Goal: Information Seeking & Learning: Learn about a topic

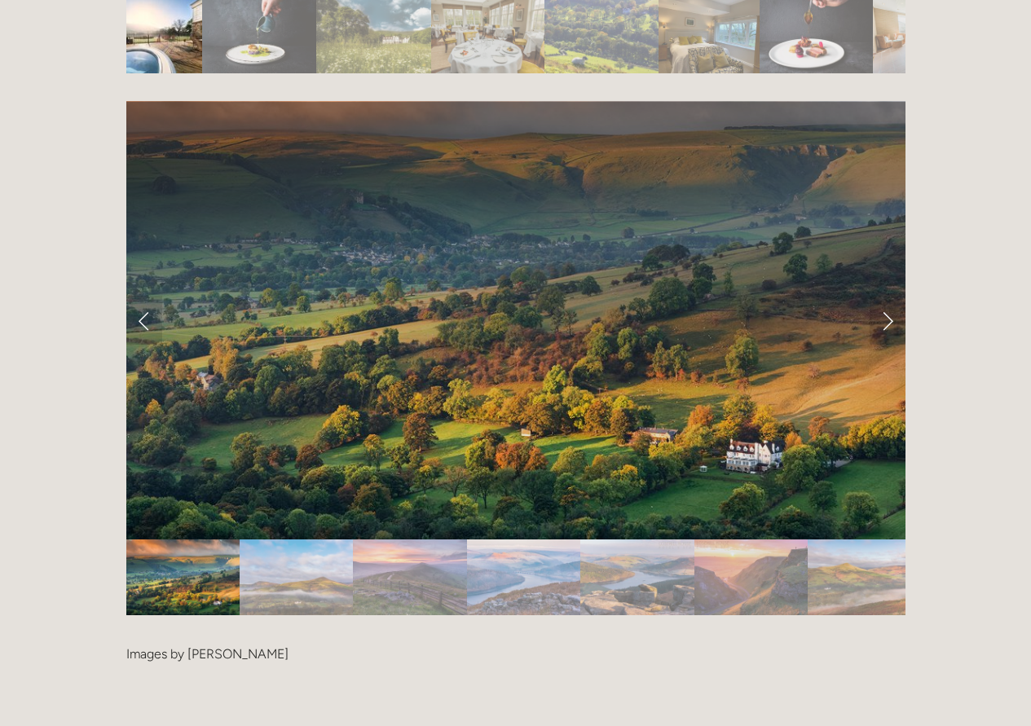
scroll to position [3307, 0]
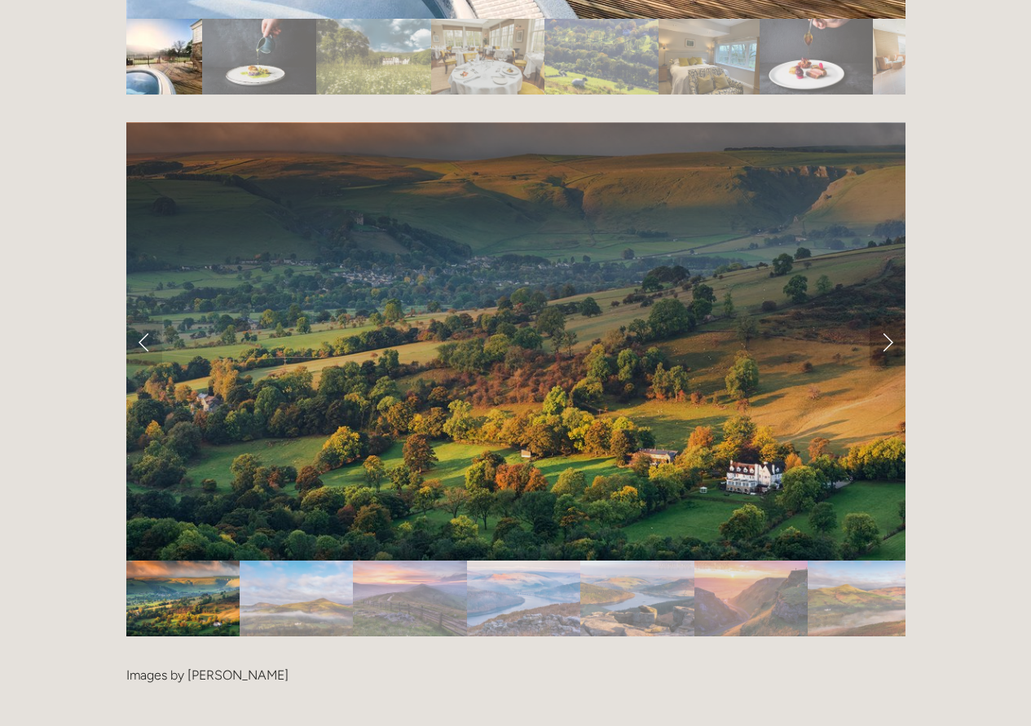
click at [875, 317] on link "Next Slide" at bounding box center [888, 341] width 36 height 49
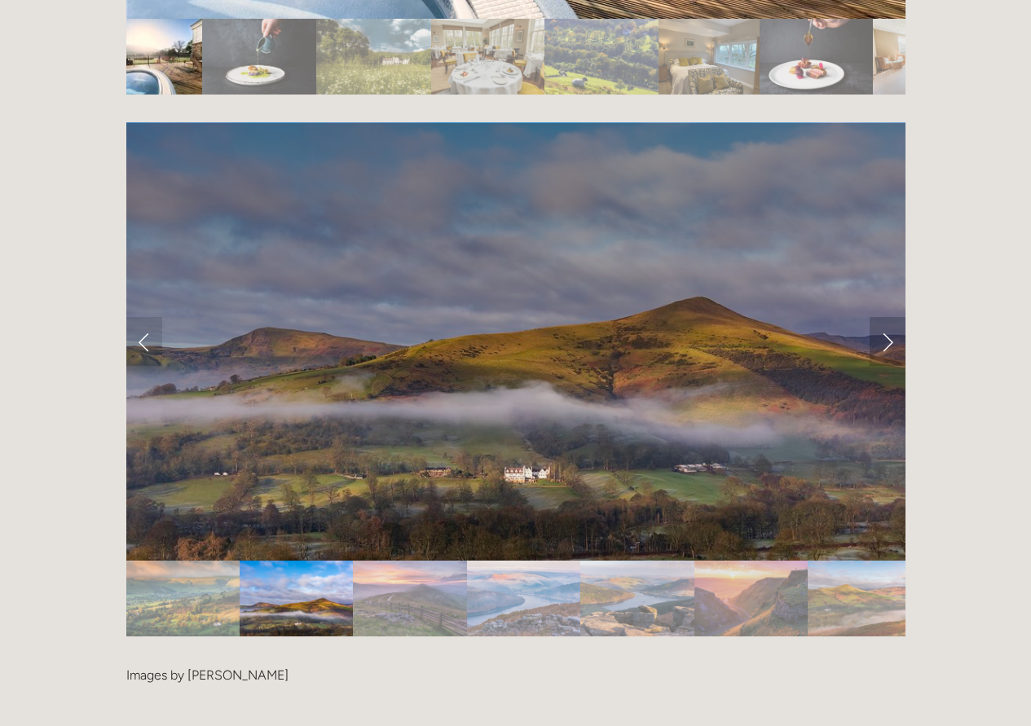
click at [875, 317] on link "Next Slide" at bounding box center [888, 341] width 36 height 49
click at [885, 317] on link "Next Slide" at bounding box center [888, 341] width 36 height 49
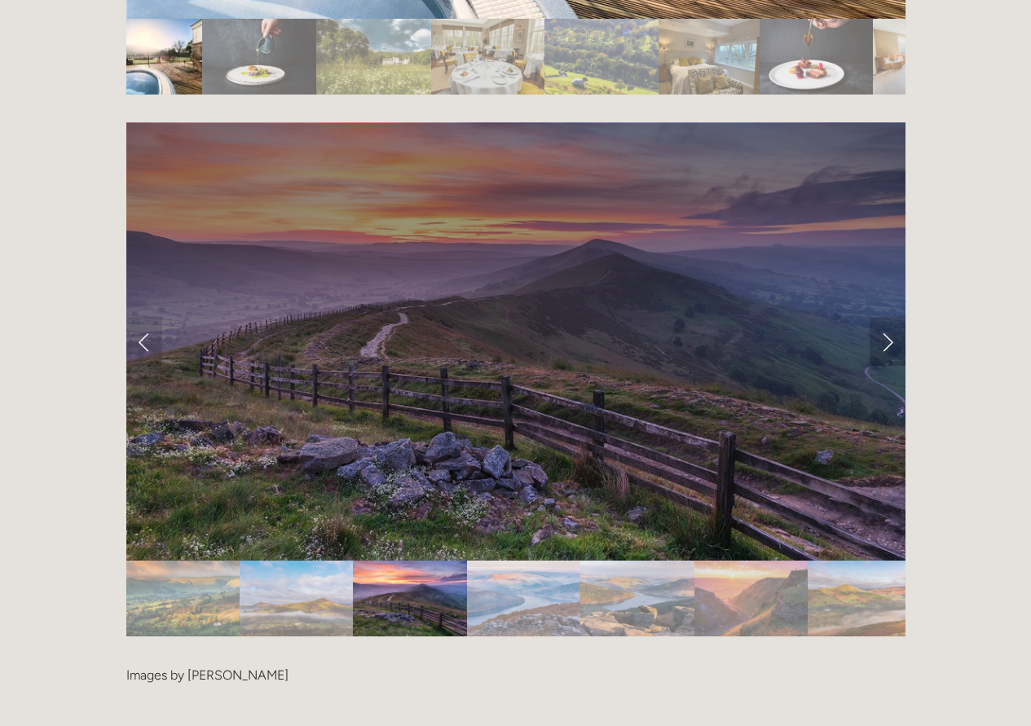
click at [885, 317] on link "Next Slide" at bounding box center [888, 341] width 36 height 49
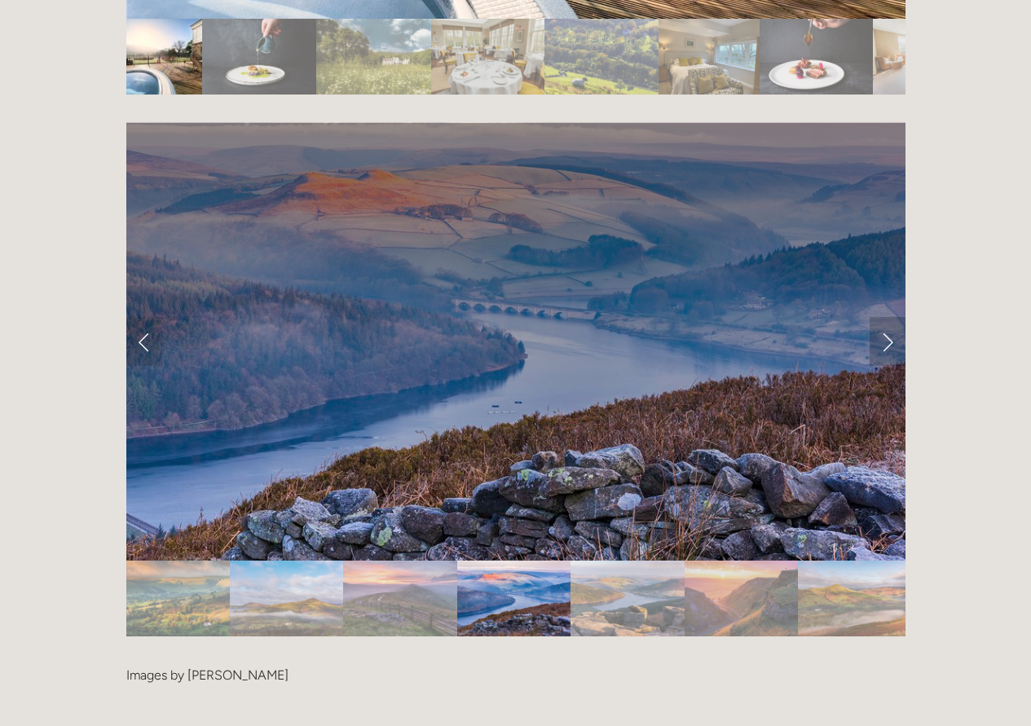
click at [885, 317] on link "Next Slide" at bounding box center [888, 341] width 36 height 49
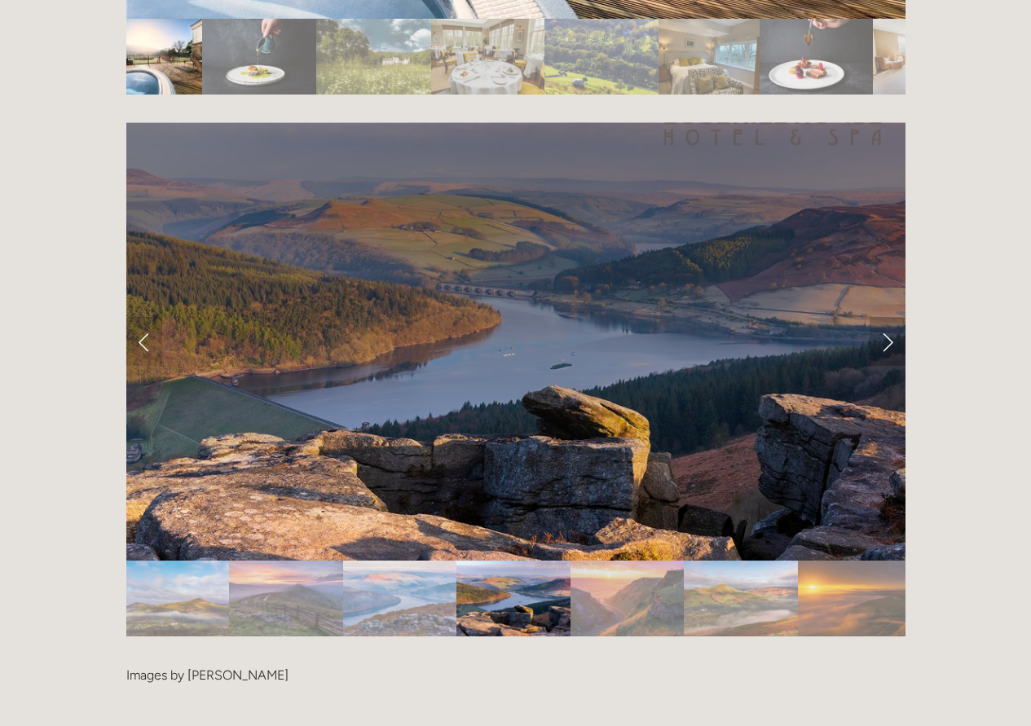
click at [885, 317] on link "Next Slide" at bounding box center [888, 341] width 36 height 49
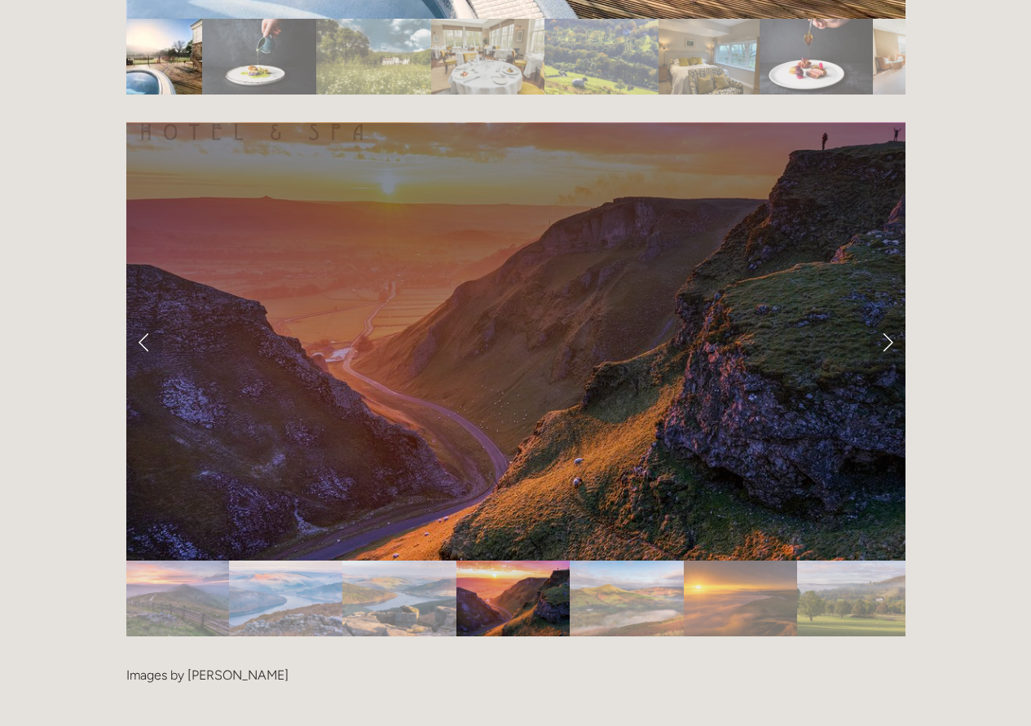
click at [885, 317] on link "Next Slide" at bounding box center [888, 341] width 36 height 49
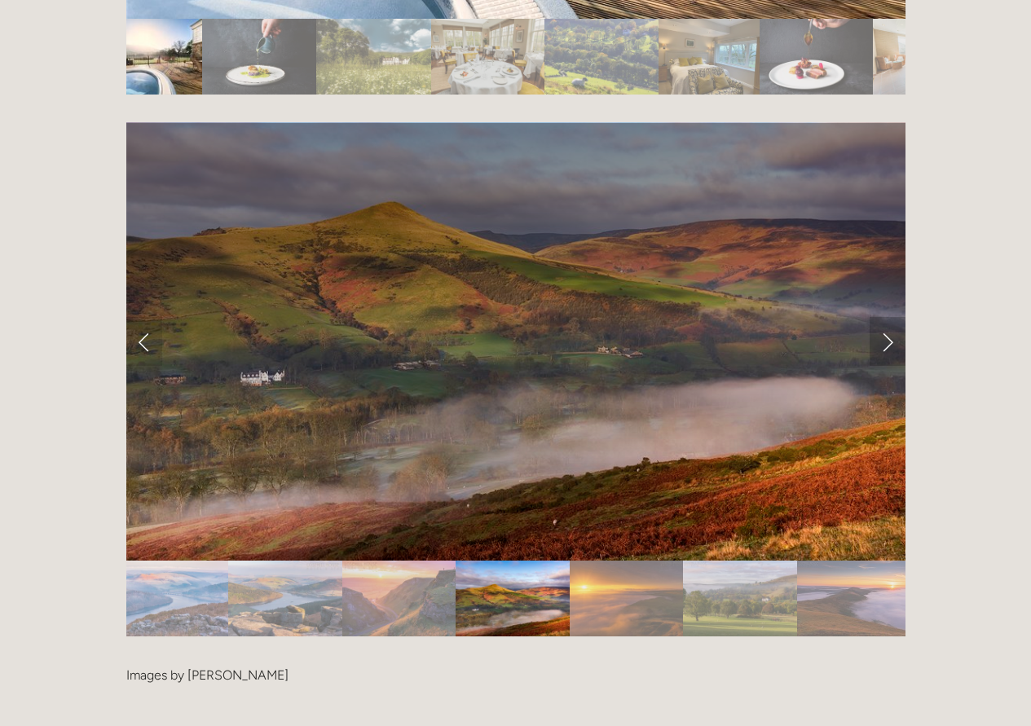
click at [886, 317] on link "Next Slide" at bounding box center [888, 341] width 36 height 49
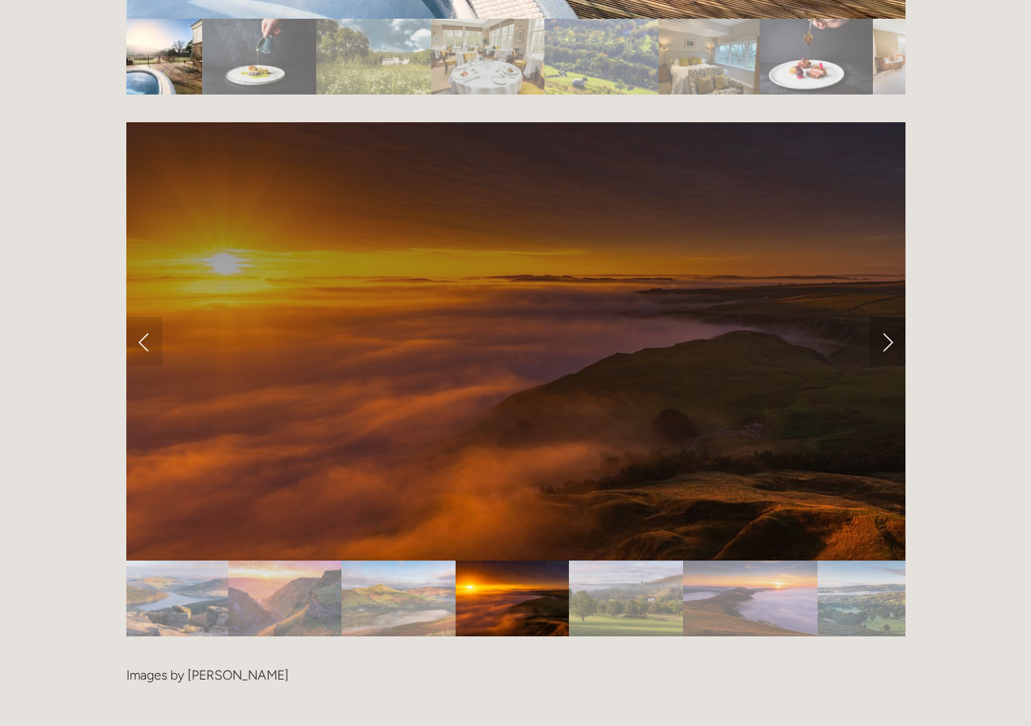
click at [886, 317] on link "Next Slide" at bounding box center [888, 341] width 36 height 49
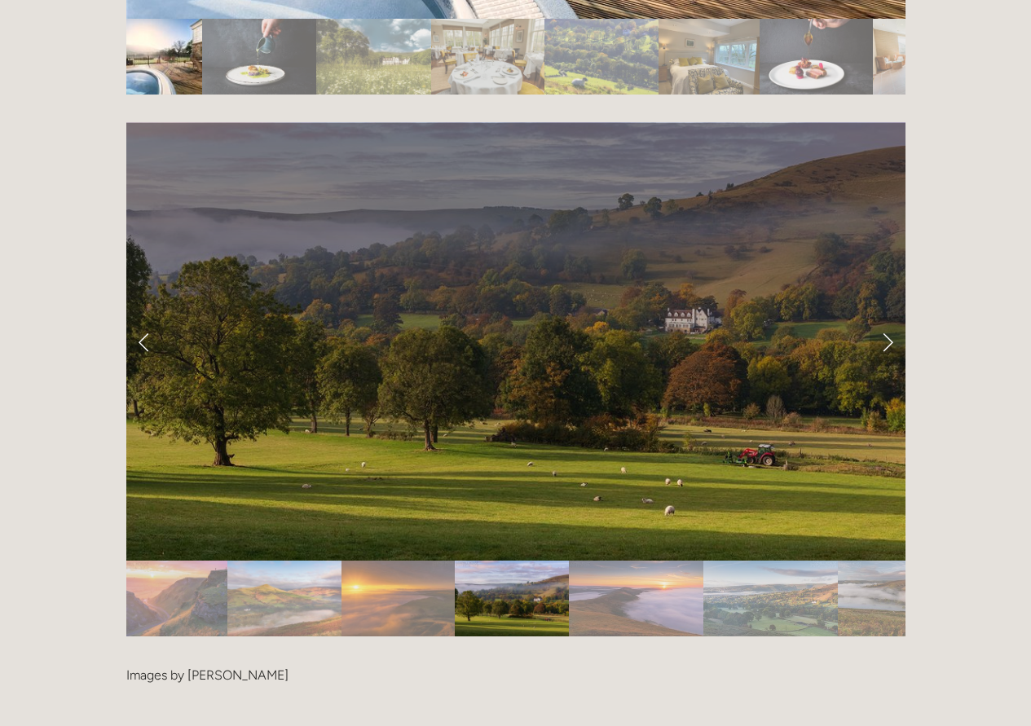
click at [886, 317] on link "Next Slide" at bounding box center [888, 341] width 36 height 49
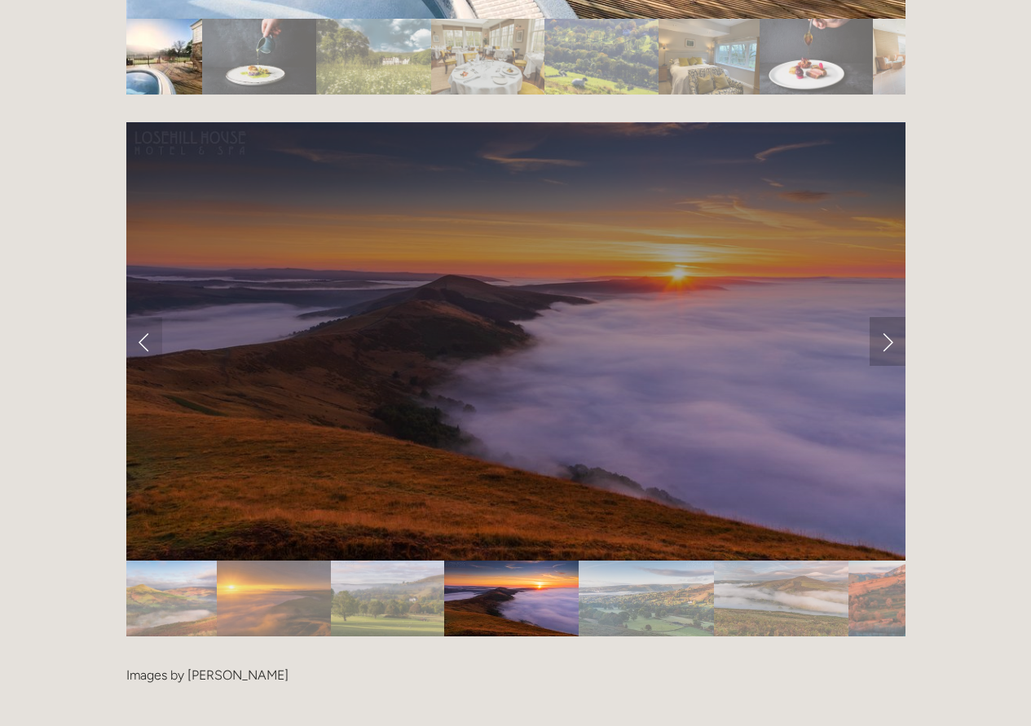
click at [886, 317] on link "Next Slide" at bounding box center [888, 341] width 36 height 49
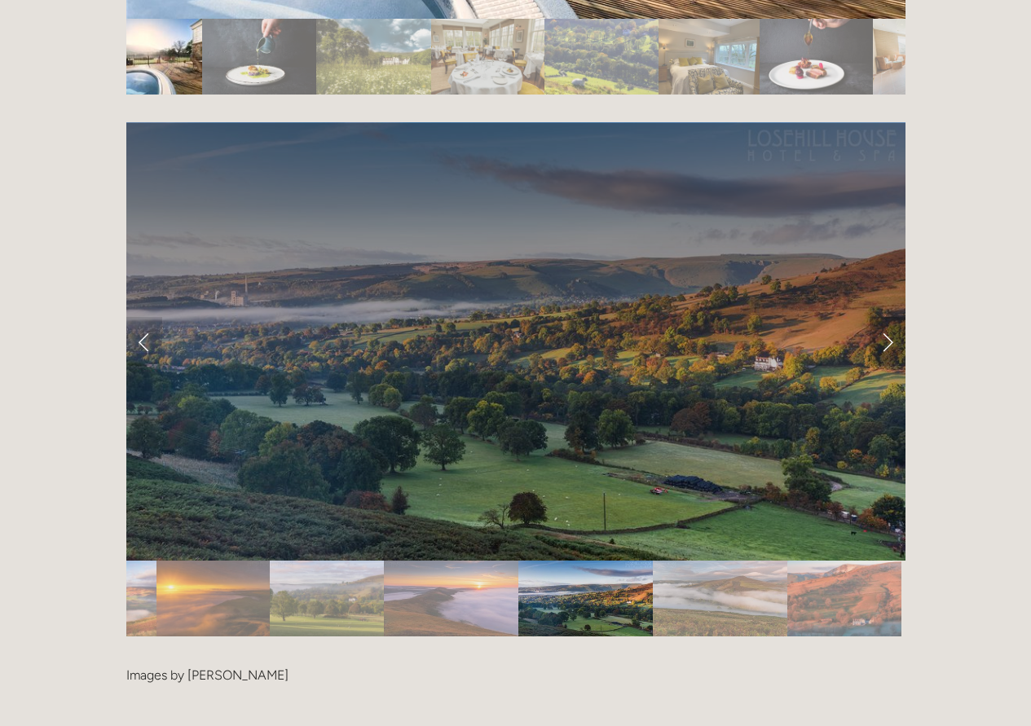
click at [886, 317] on link "Next Slide" at bounding box center [888, 341] width 36 height 49
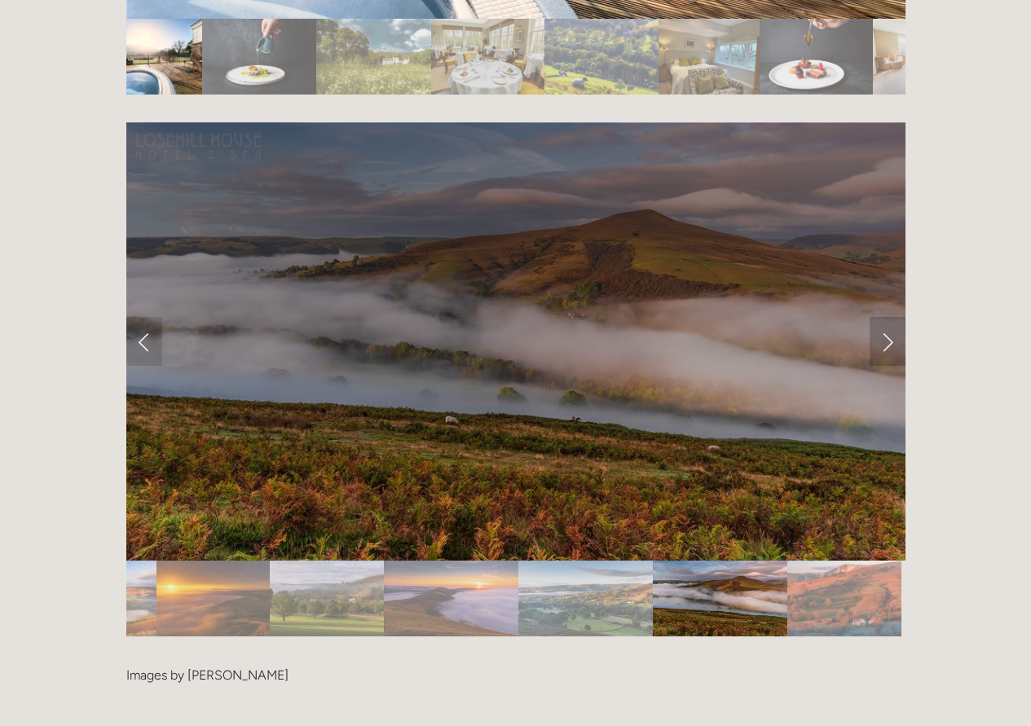
click at [885, 317] on link "Next Slide" at bounding box center [888, 341] width 36 height 49
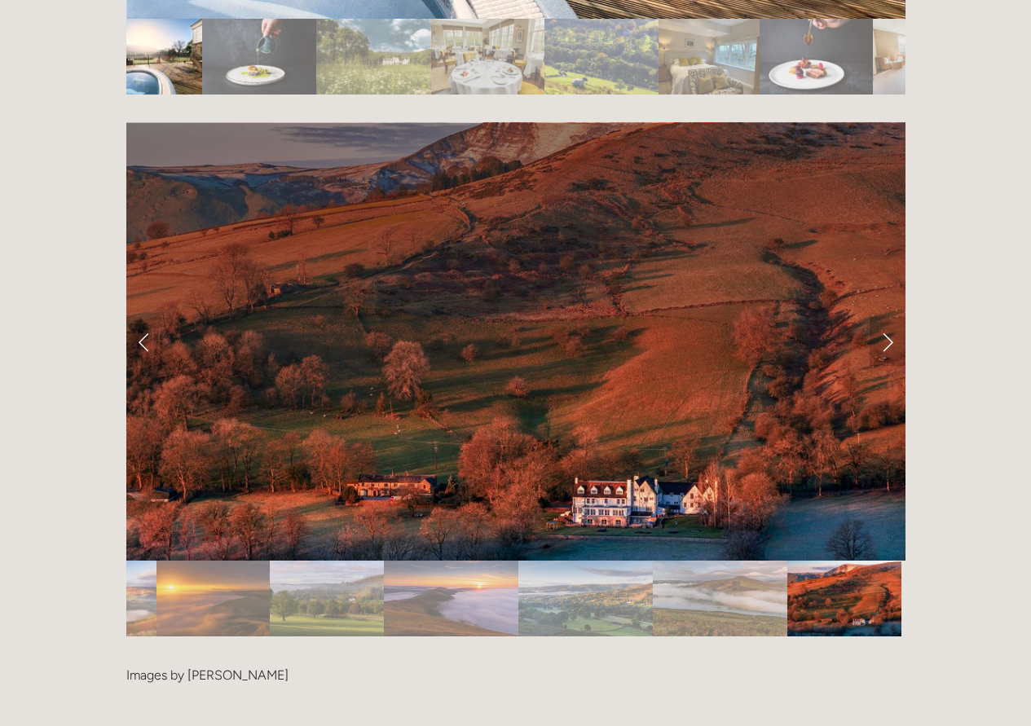
click at [885, 317] on link "Next Slide" at bounding box center [888, 341] width 36 height 49
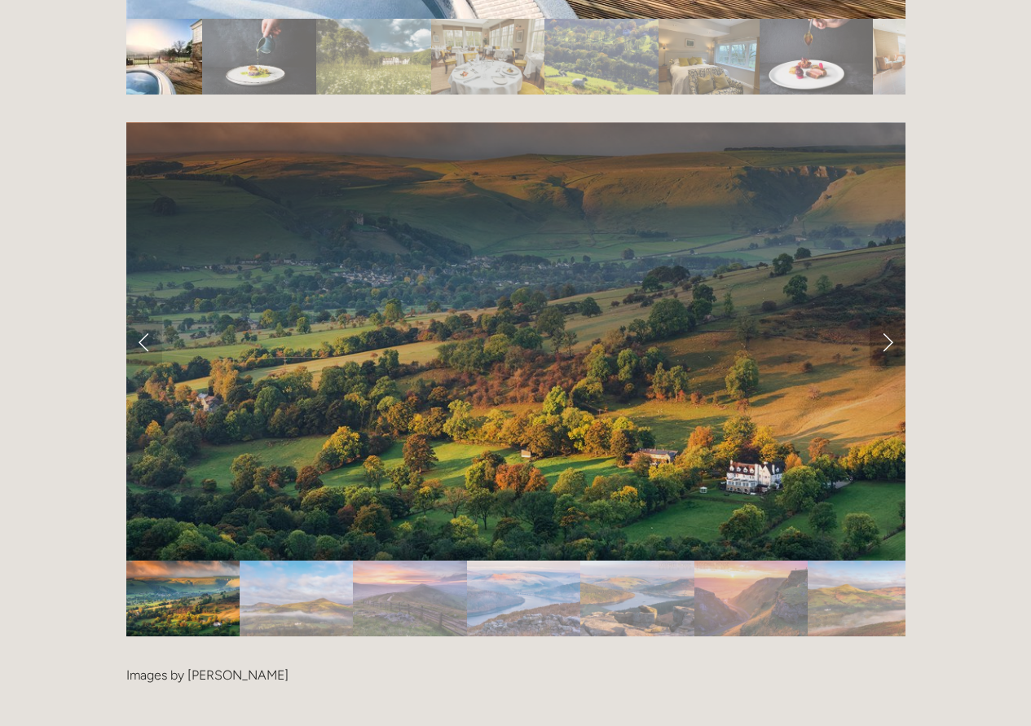
click at [885, 317] on link "Next Slide" at bounding box center [888, 341] width 36 height 49
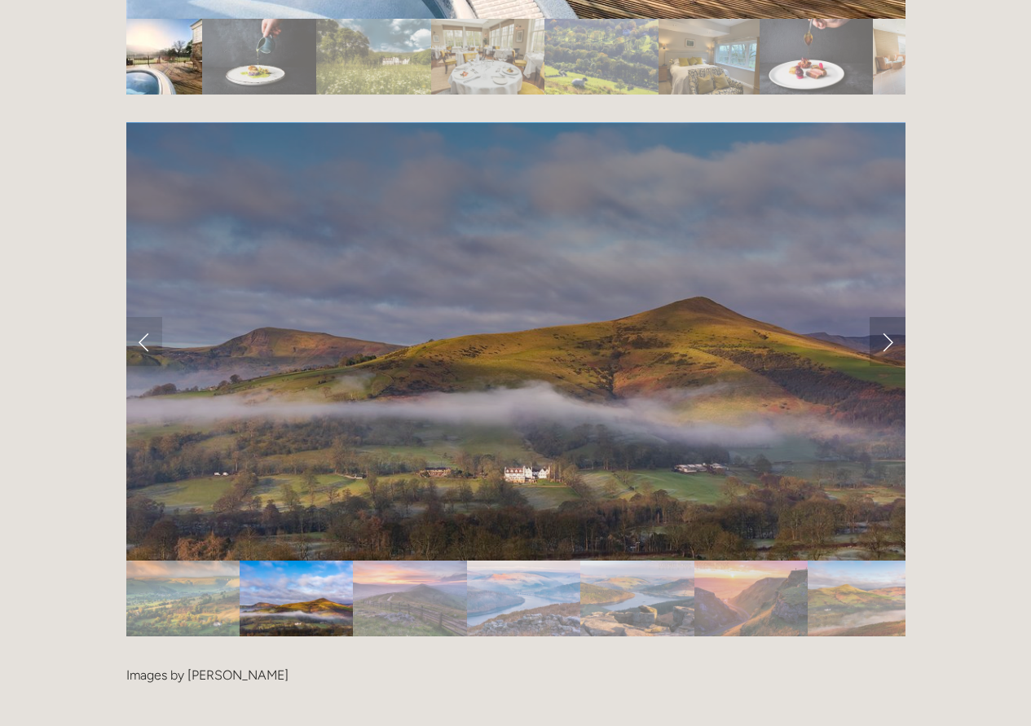
click at [885, 317] on link "Next Slide" at bounding box center [888, 341] width 36 height 49
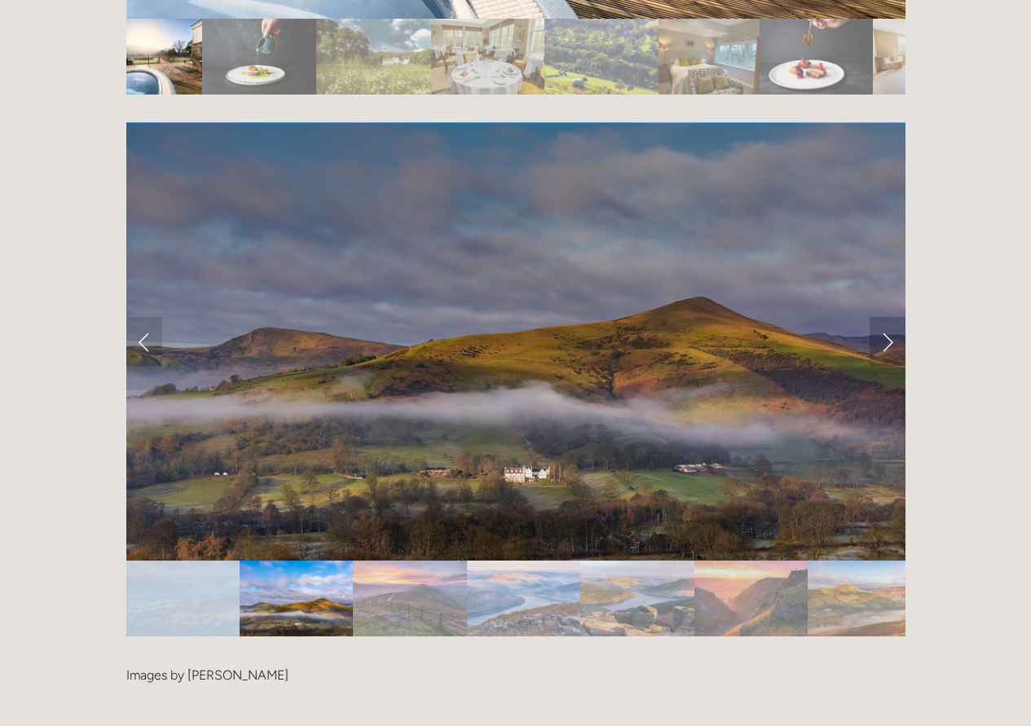
click at [885, 317] on link "Next Slide" at bounding box center [888, 341] width 36 height 49
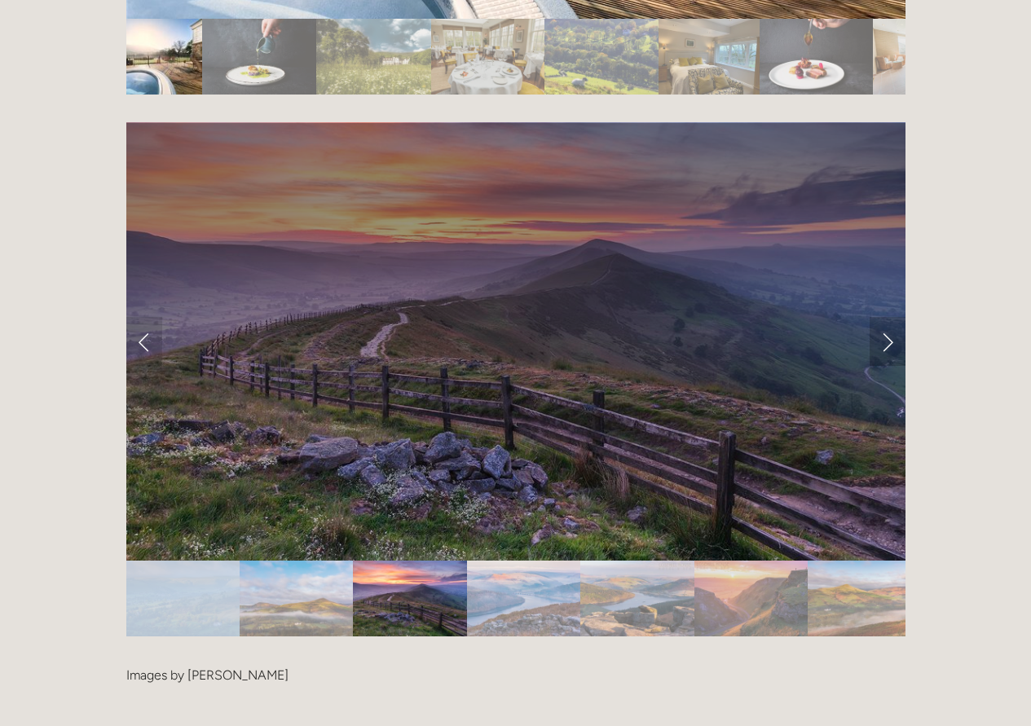
click at [885, 317] on link "Next Slide" at bounding box center [888, 341] width 36 height 49
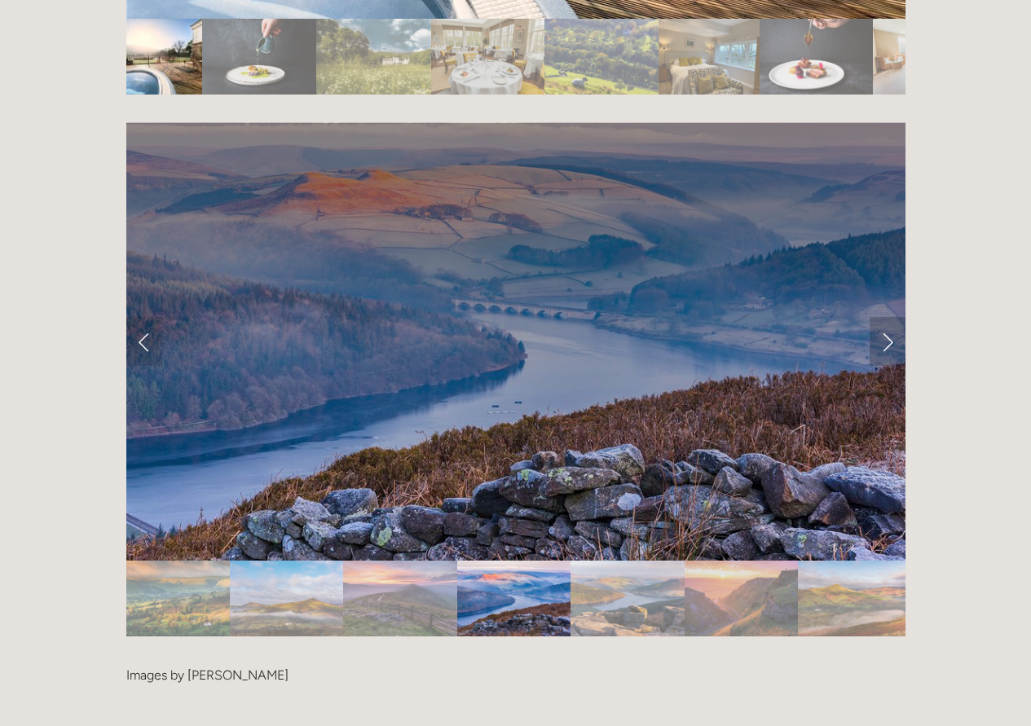
click at [885, 317] on link "Next Slide" at bounding box center [888, 341] width 36 height 49
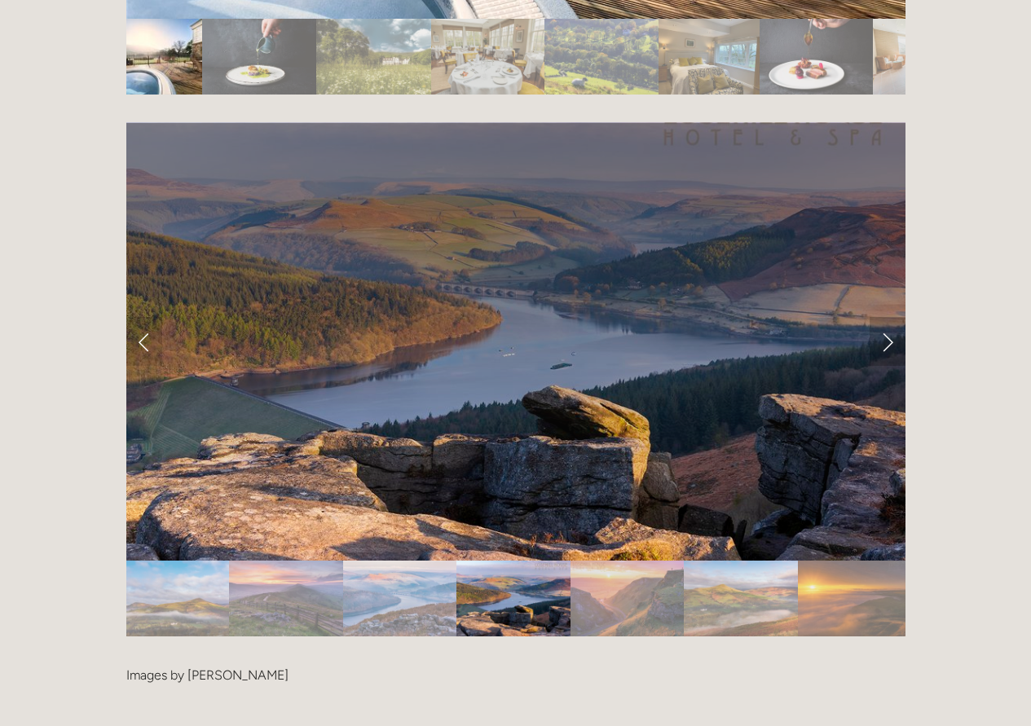
click at [885, 317] on link "Next Slide" at bounding box center [888, 341] width 36 height 49
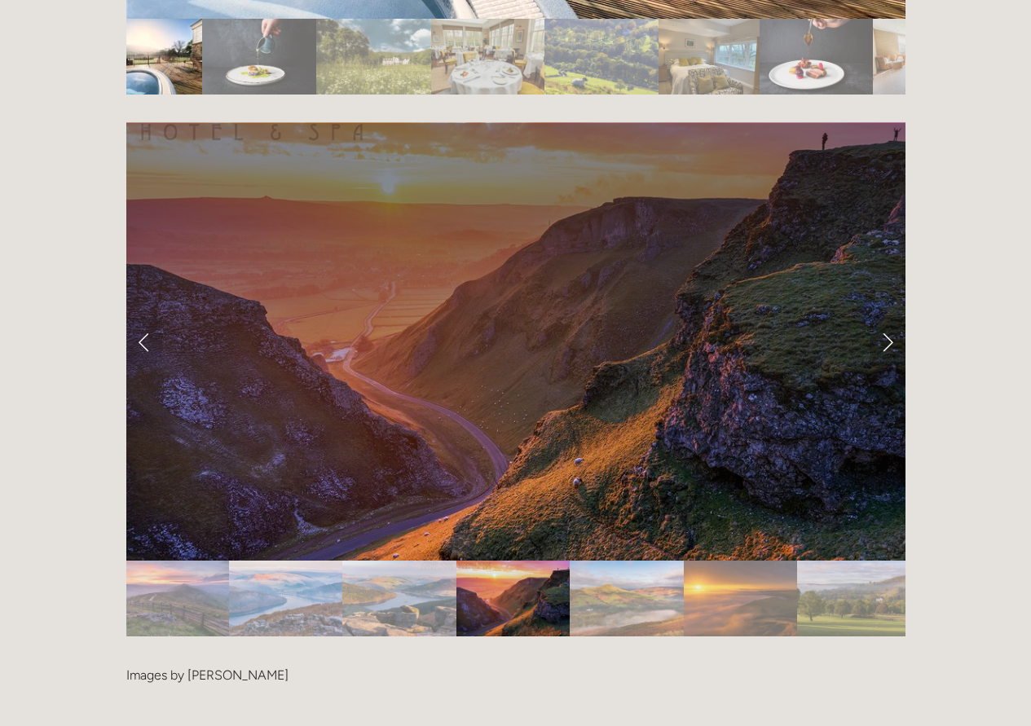
click at [885, 317] on link "Next Slide" at bounding box center [888, 341] width 36 height 49
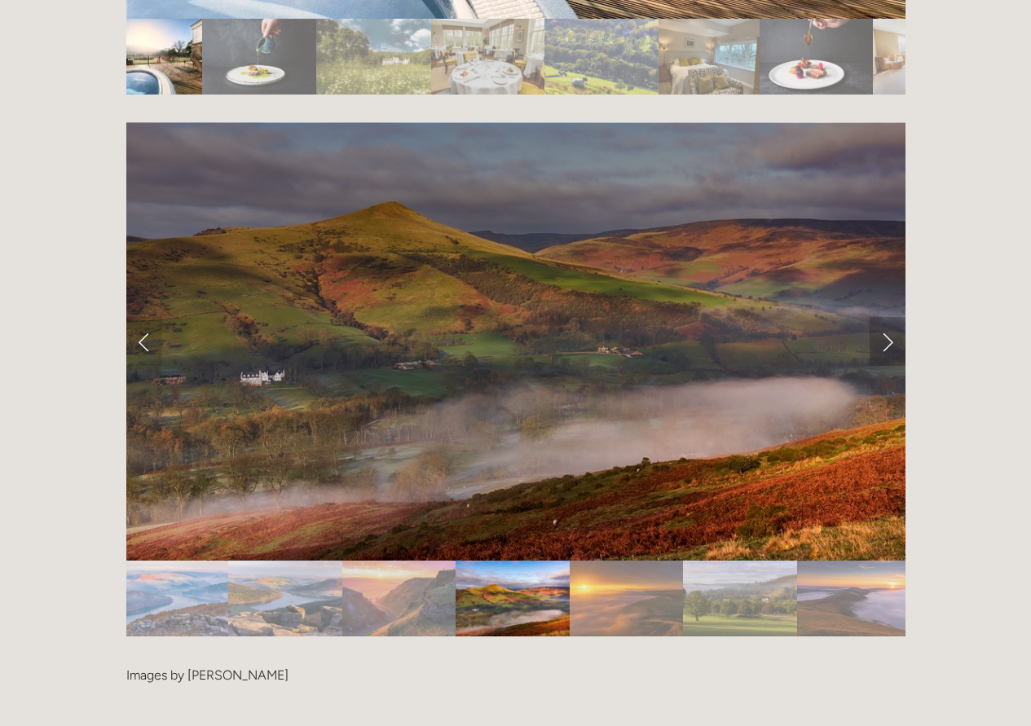
click at [885, 317] on link "Next Slide" at bounding box center [888, 341] width 36 height 49
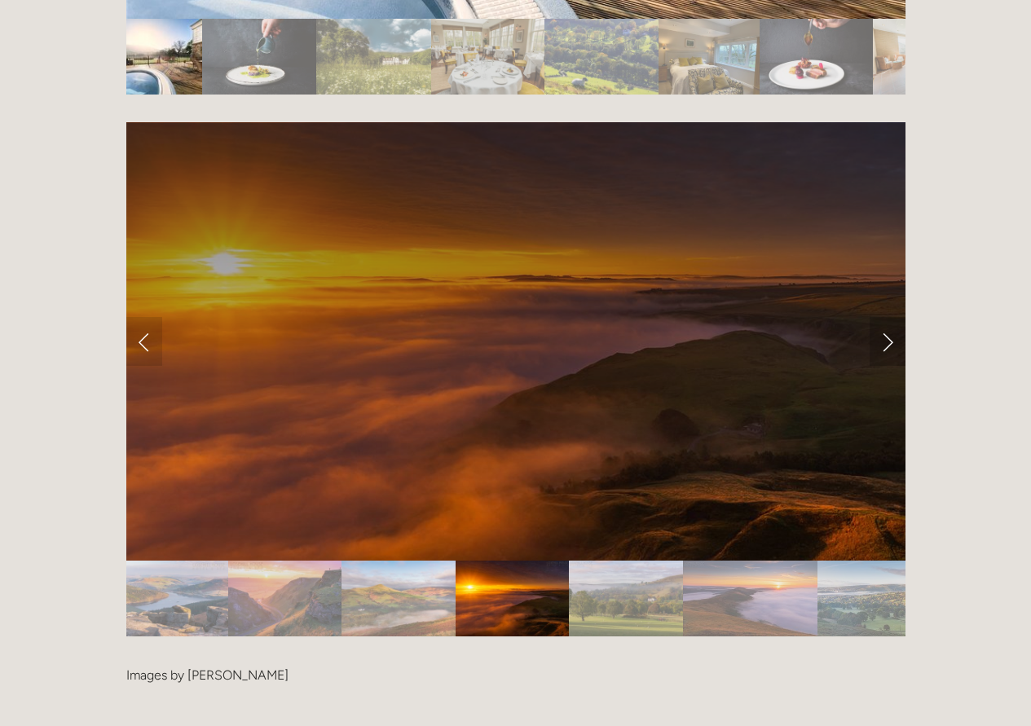
click at [885, 317] on link "Next Slide" at bounding box center [888, 341] width 36 height 49
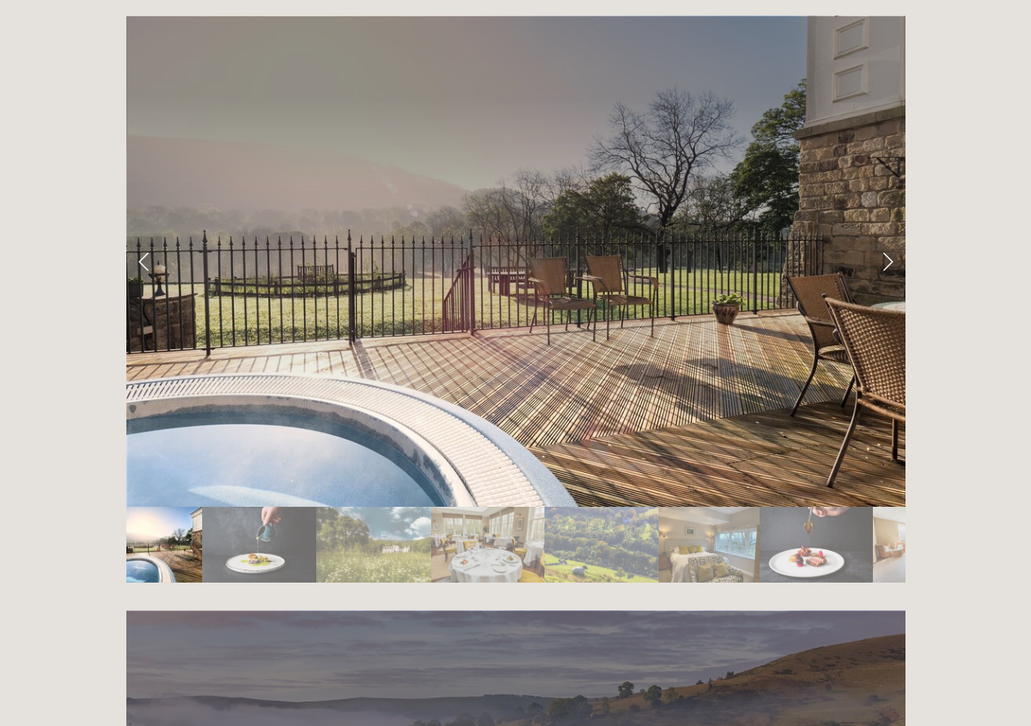
scroll to position [2818, 0]
click at [347, 508] on img "Slide 3" at bounding box center [373, 546] width 115 height 76
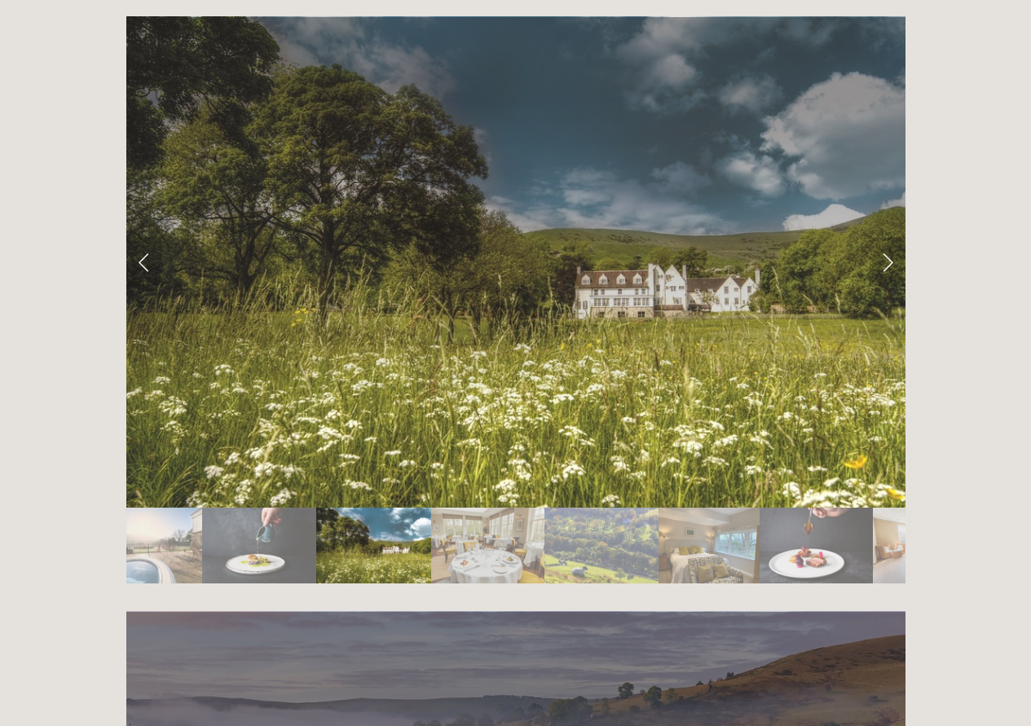
click at [253, 508] on img "Slide 2" at bounding box center [259, 546] width 114 height 76
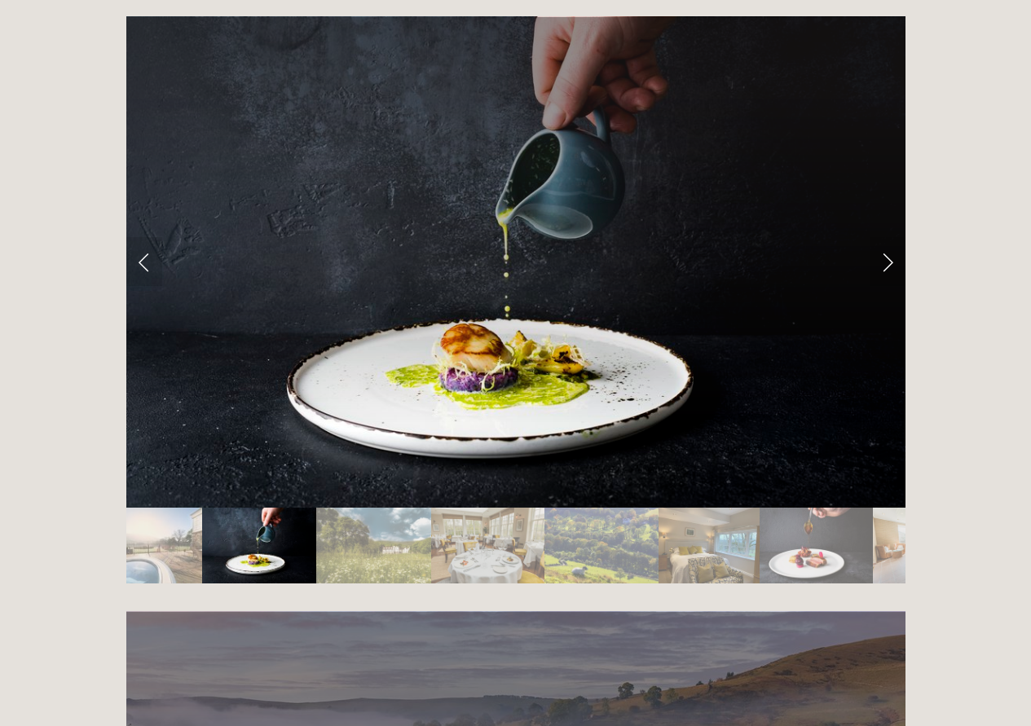
click at [489, 508] on img "Slide 4" at bounding box center [488, 546] width 114 height 76
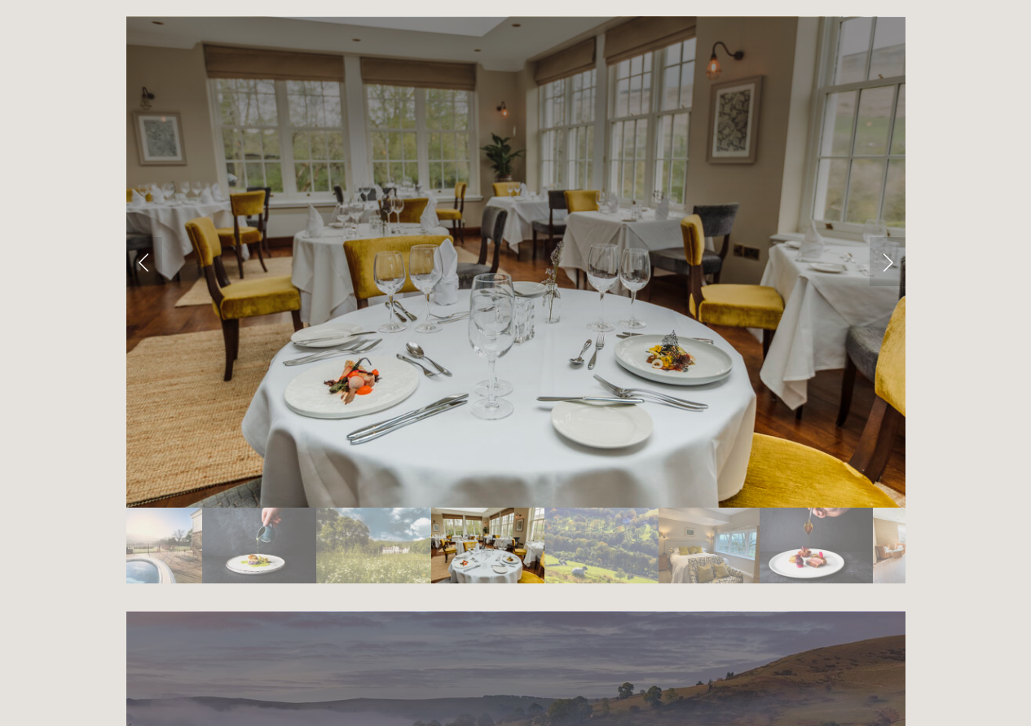
click at [611, 508] on img "Slide 5" at bounding box center [601, 546] width 114 height 76
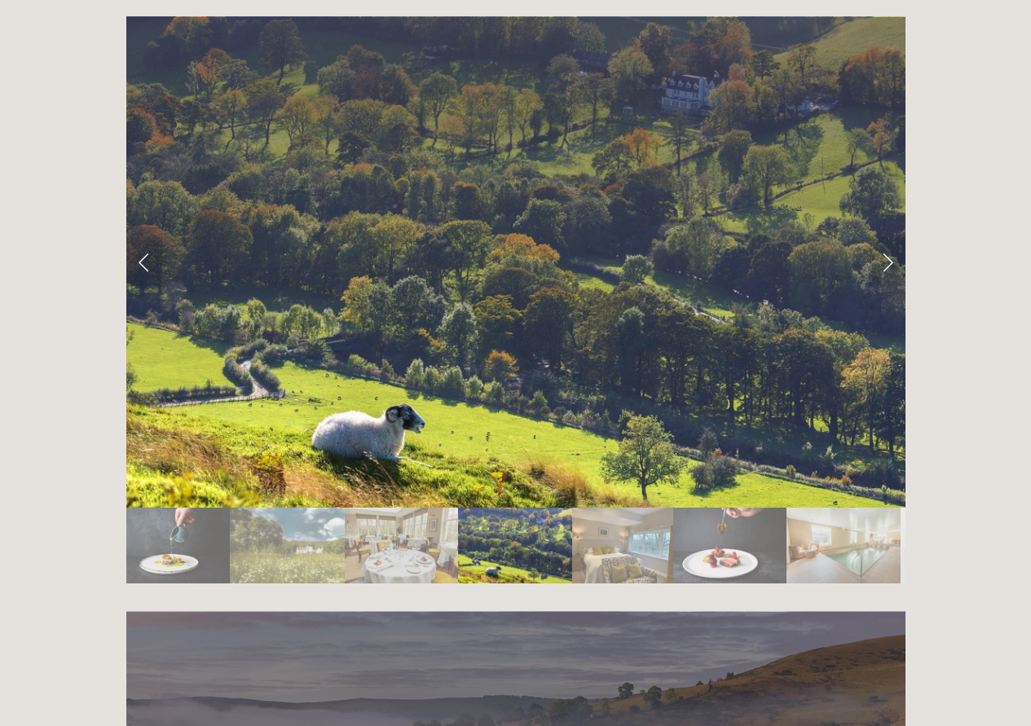
click at [586, 508] on img "Slide 6" at bounding box center [622, 546] width 101 height 76
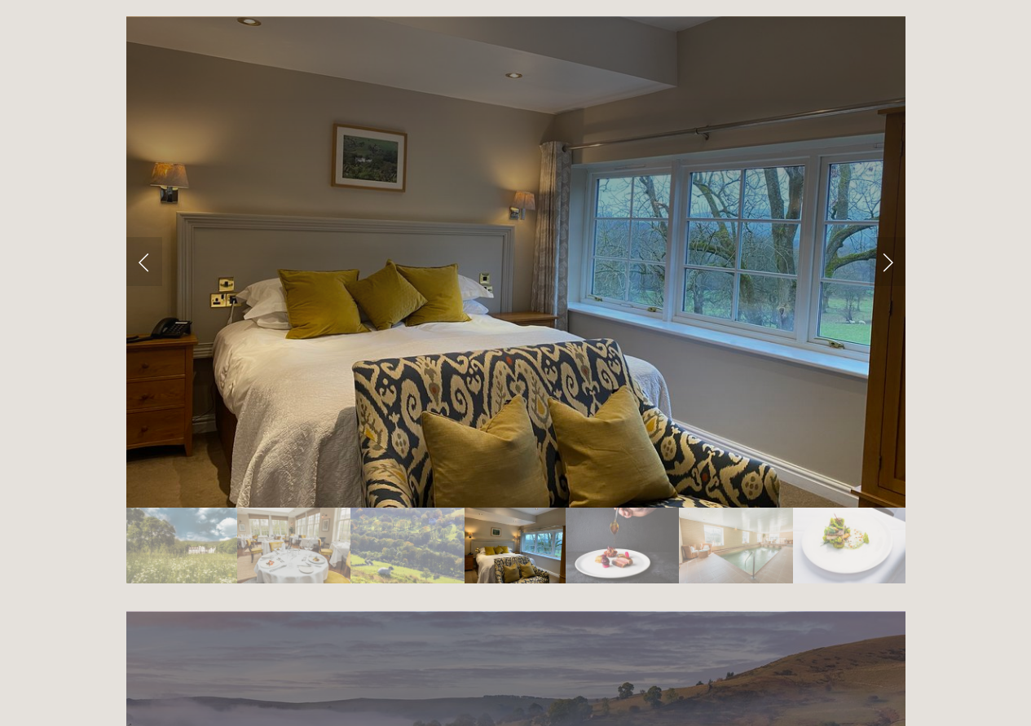
click at [589, 508] on img "Slide 7" at bounding box center [622, 546] width 113 height 76
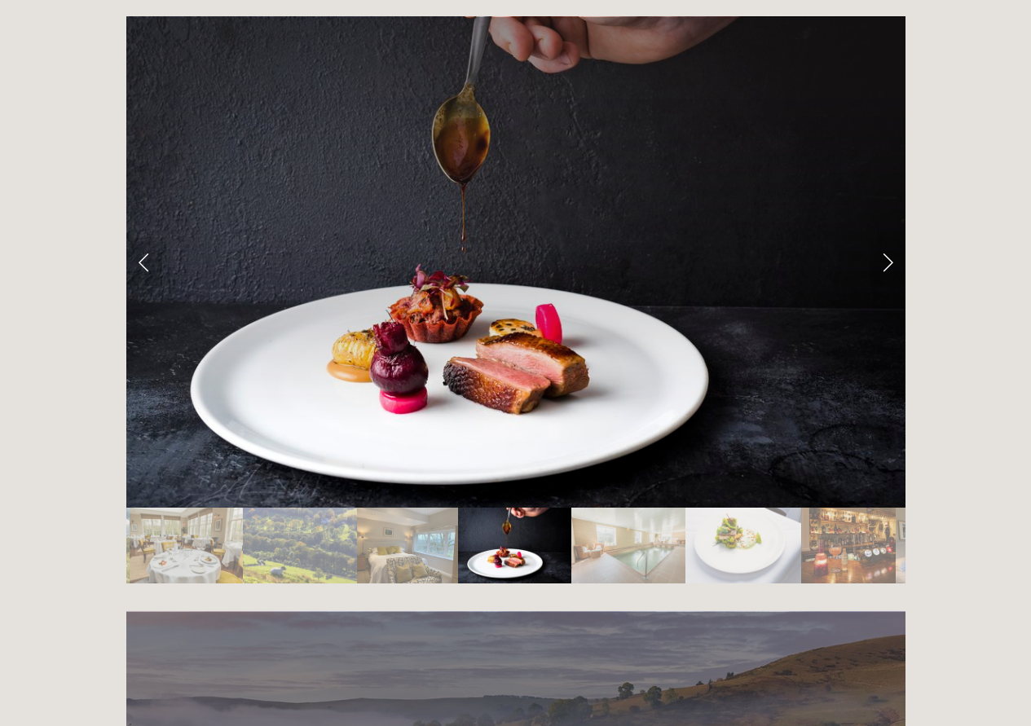
click at [589, 508] on img "Slide 8" at bounding box center [627, 546] width 113 height 76
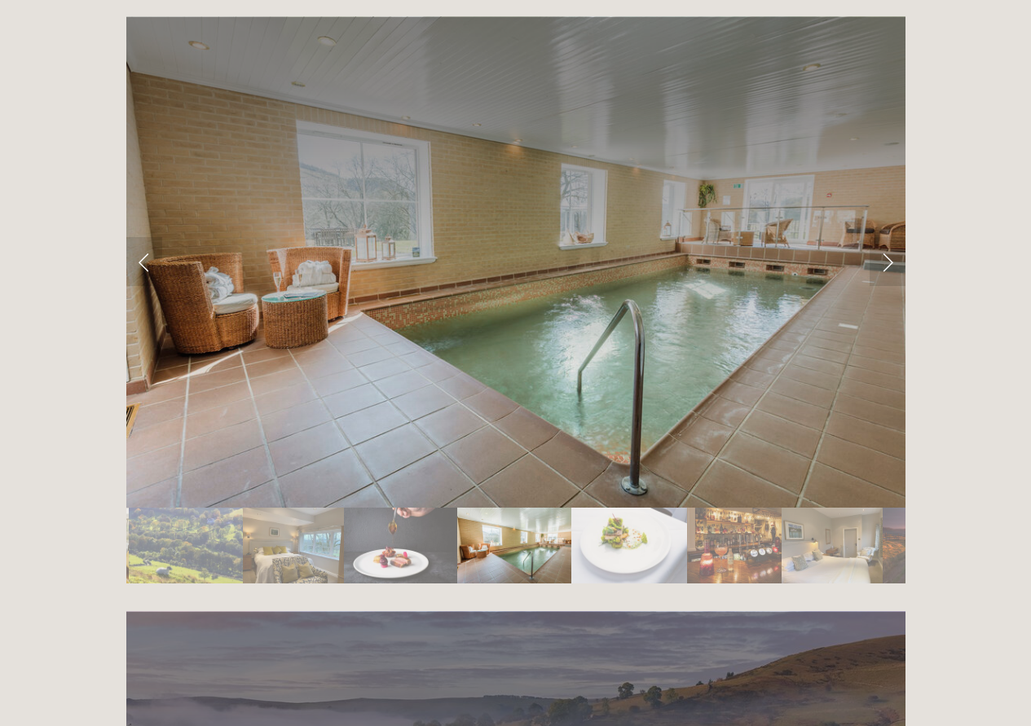
click at [589, 508] on img "Slide 9" at bounding box center [629, 546] width 116 height 76
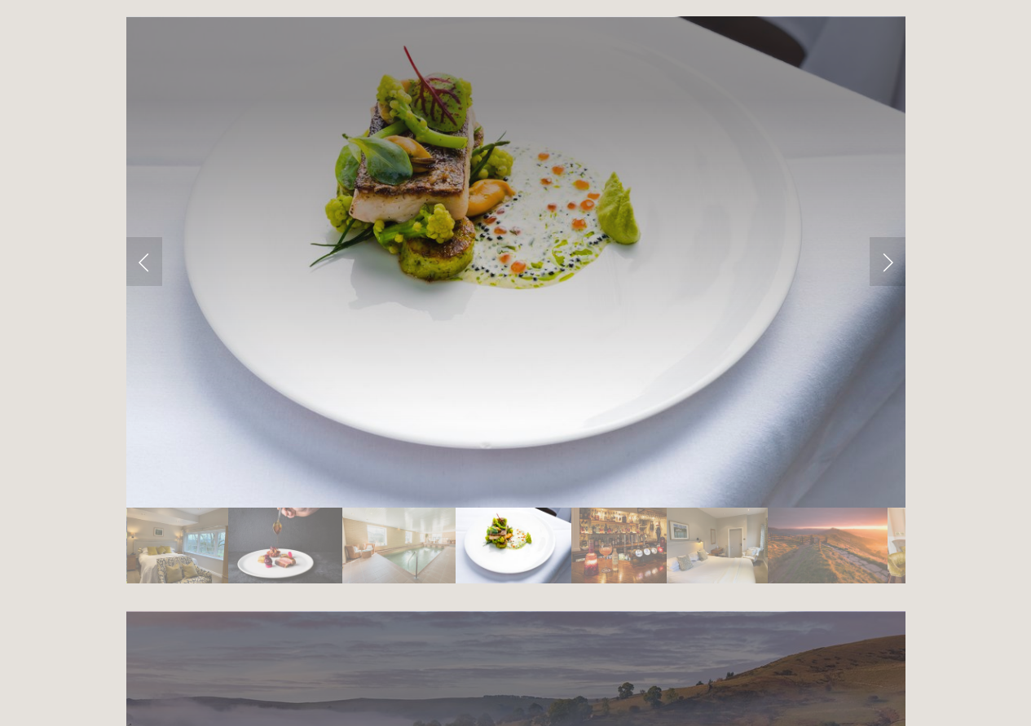
click at [589, 508] on img "Slide 10" at bounding box center [618, 546] width 95 height 76
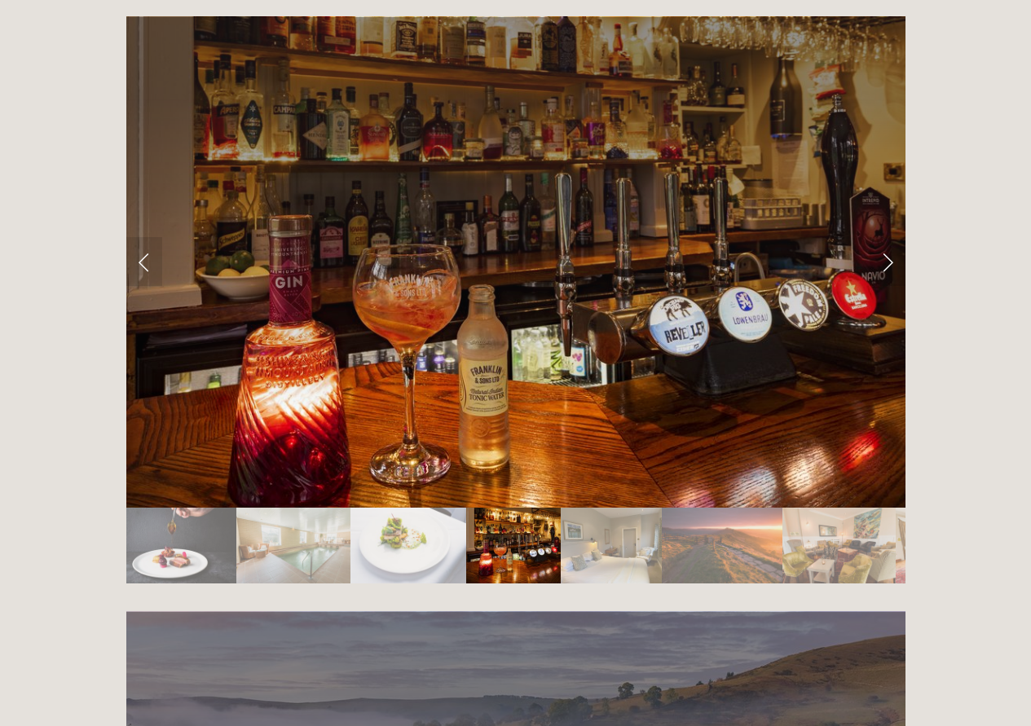
click at [589, 508] on img "Slide 11" at bounding box center [611, 546] width 101 height 76
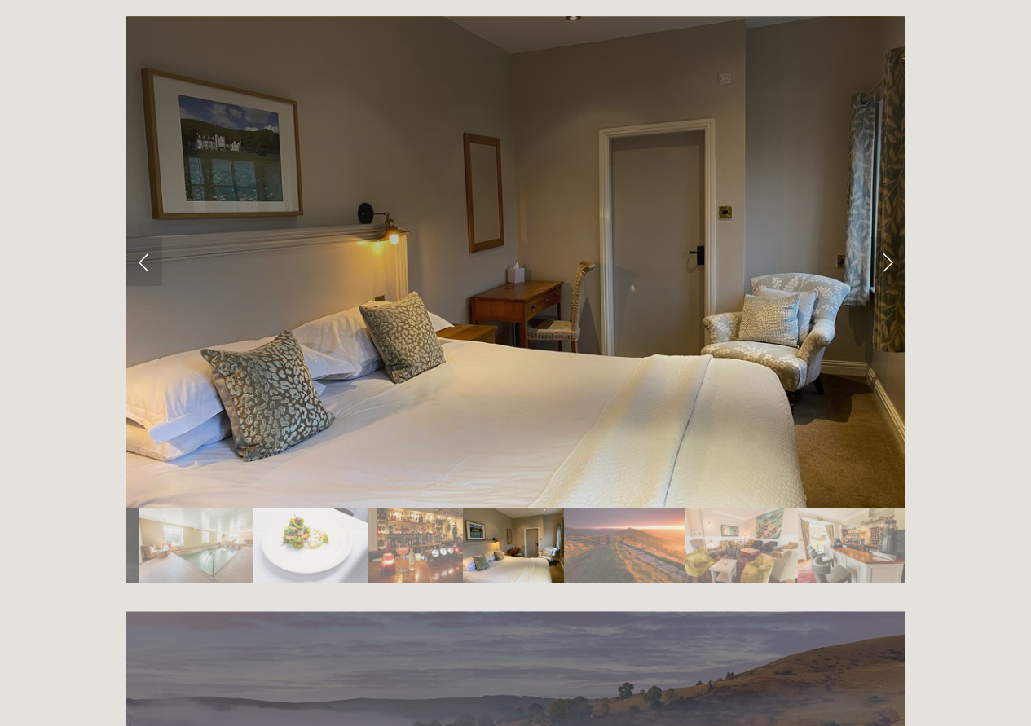
click at [589, 508] on img "Slide 12" at bounding box center [624, 546] width 121 height 76
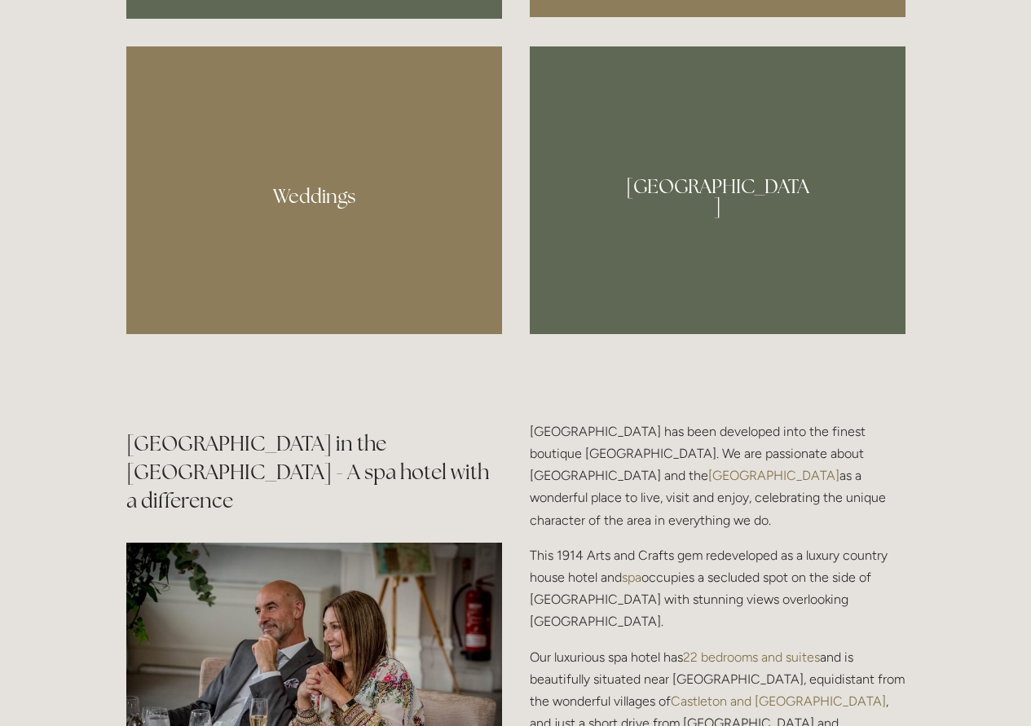
scroll to position [1351, 0]
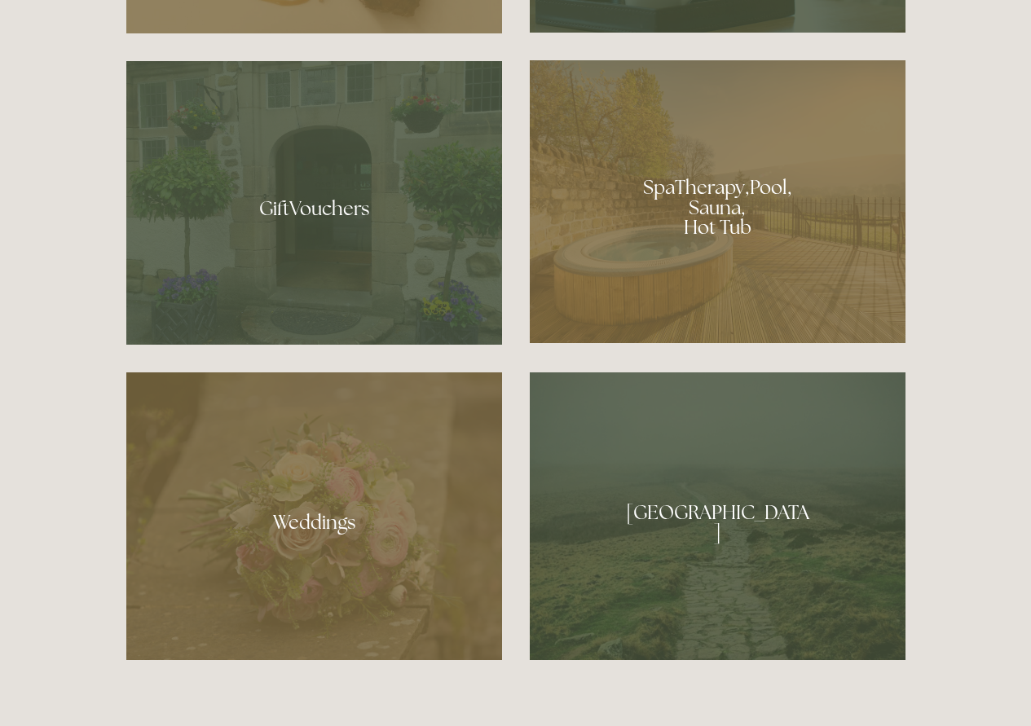
click at [693, 510] on div at bounding box center [718, 516] width 376 height 288
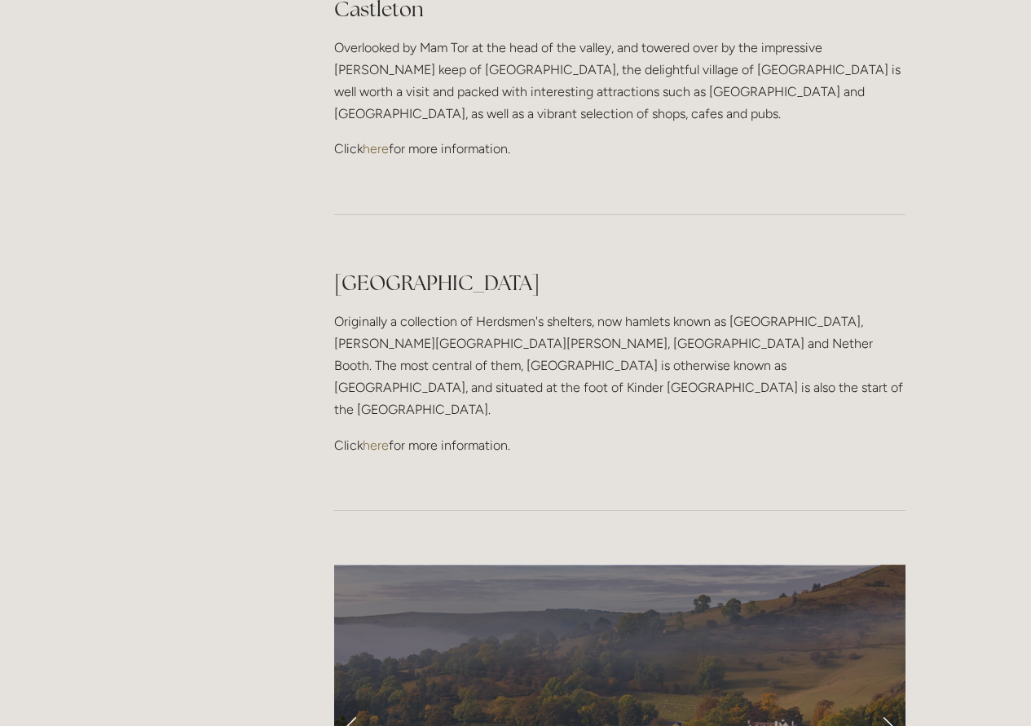
scroll to position [1385, 0]
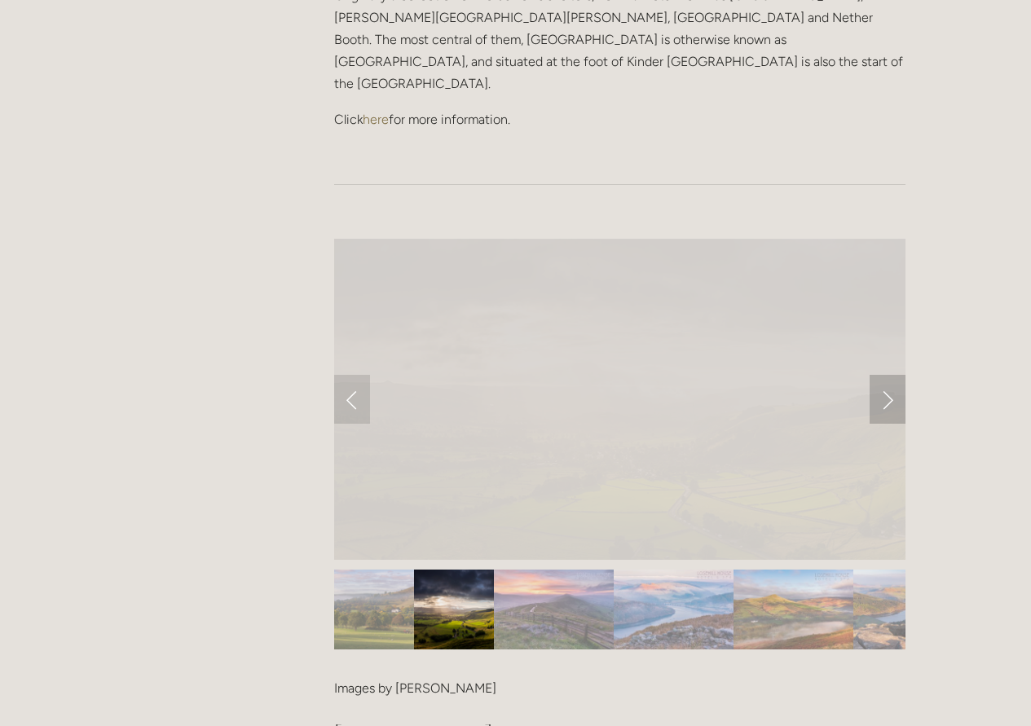
click at [881, 375] on link "Next Slide" at bounding box center [888, 399] width 36 height 49
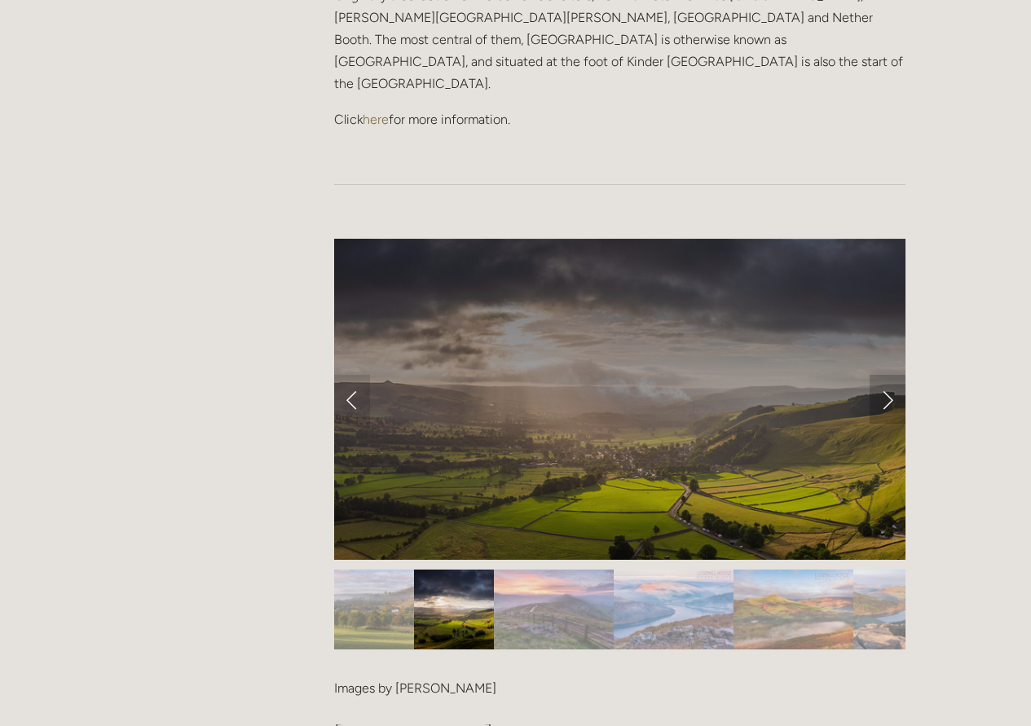
click at [883, 375] on link "Next Slide" at bounding box center [888, 399] width 36 height 49
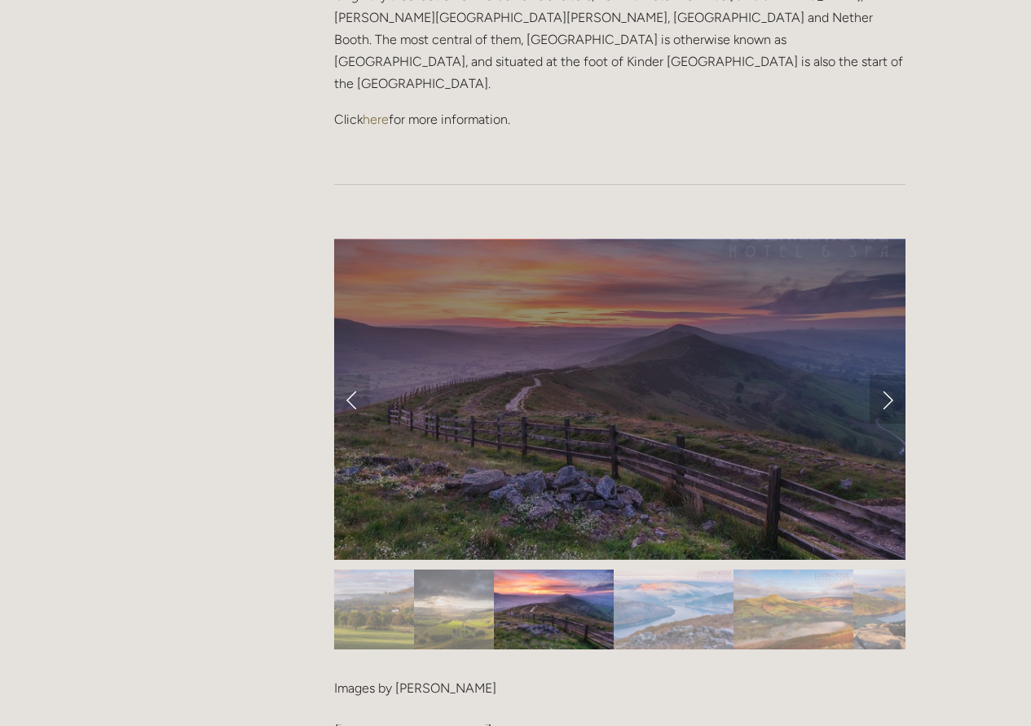
click at [883, 375] on link "Next Slide" at bounding box center [888, 399] width 36 height 49
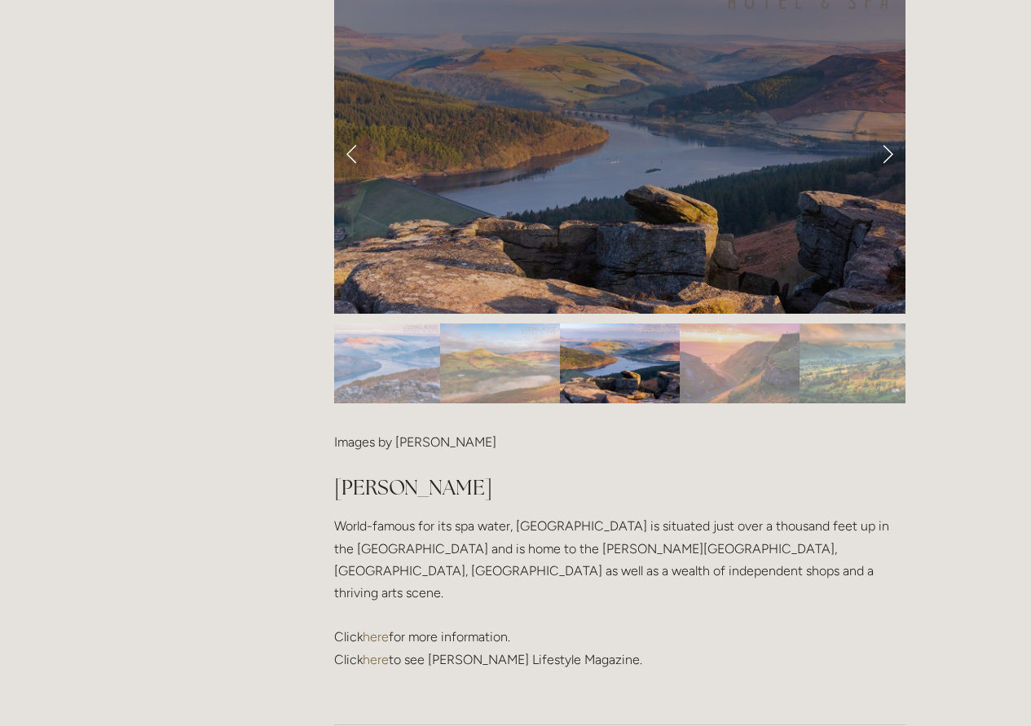
scroll to position [1548, 0]
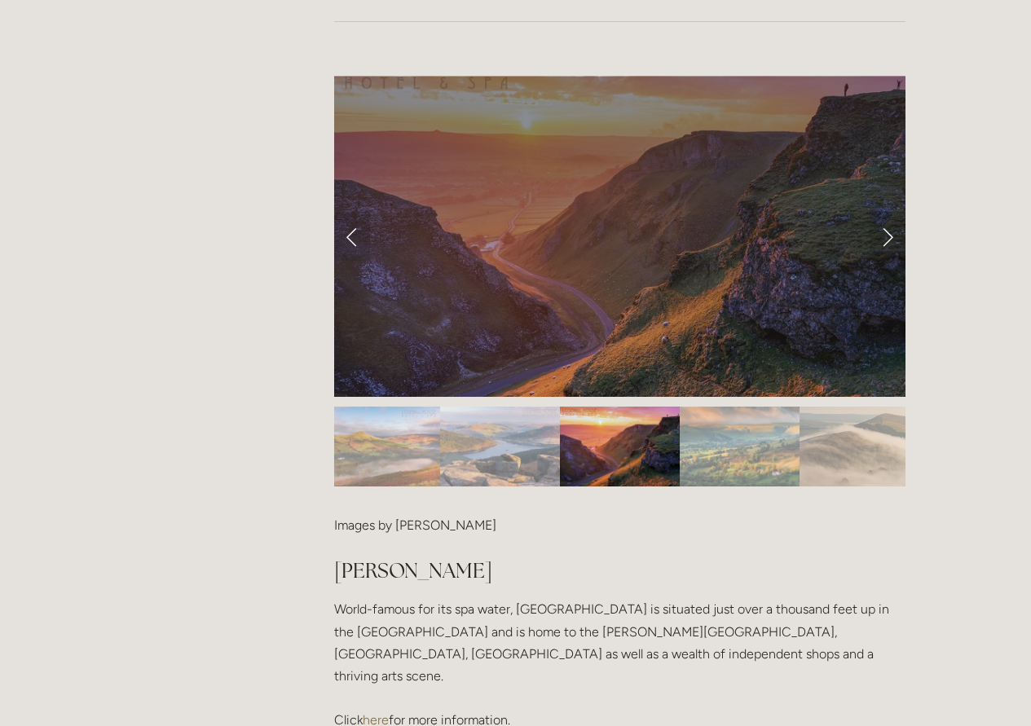
click at [704, 407] on img "Slide 8" at bounding box center [740, 447] width 120 height 80
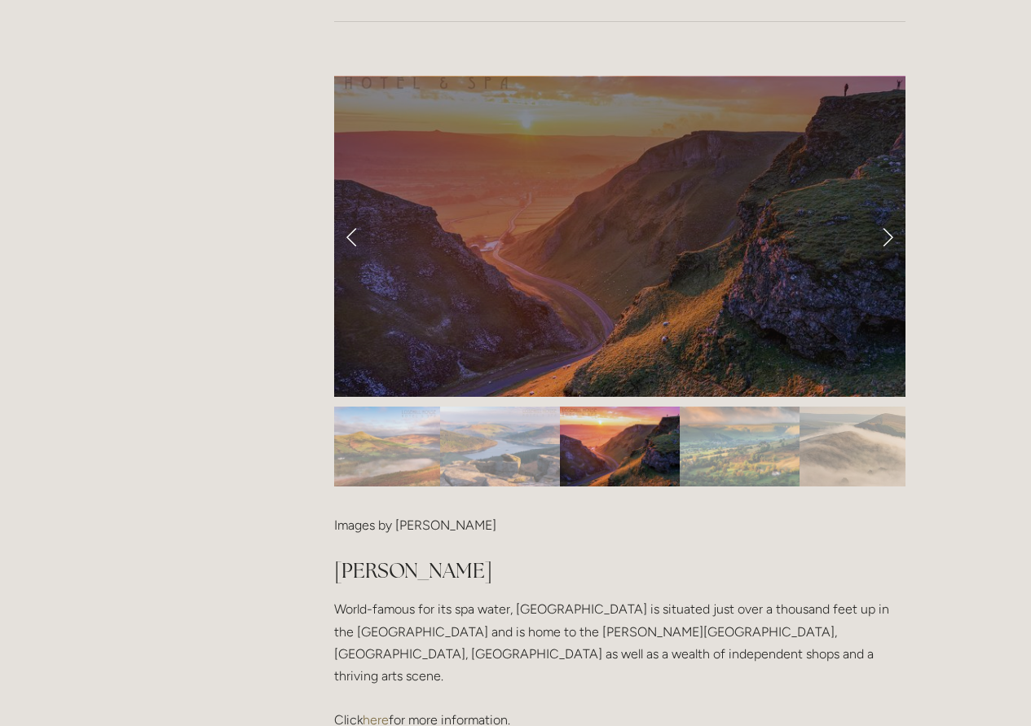
click at [711, 407] on img "Slide 8" at bounding box center [740, 447] width 120 height 80
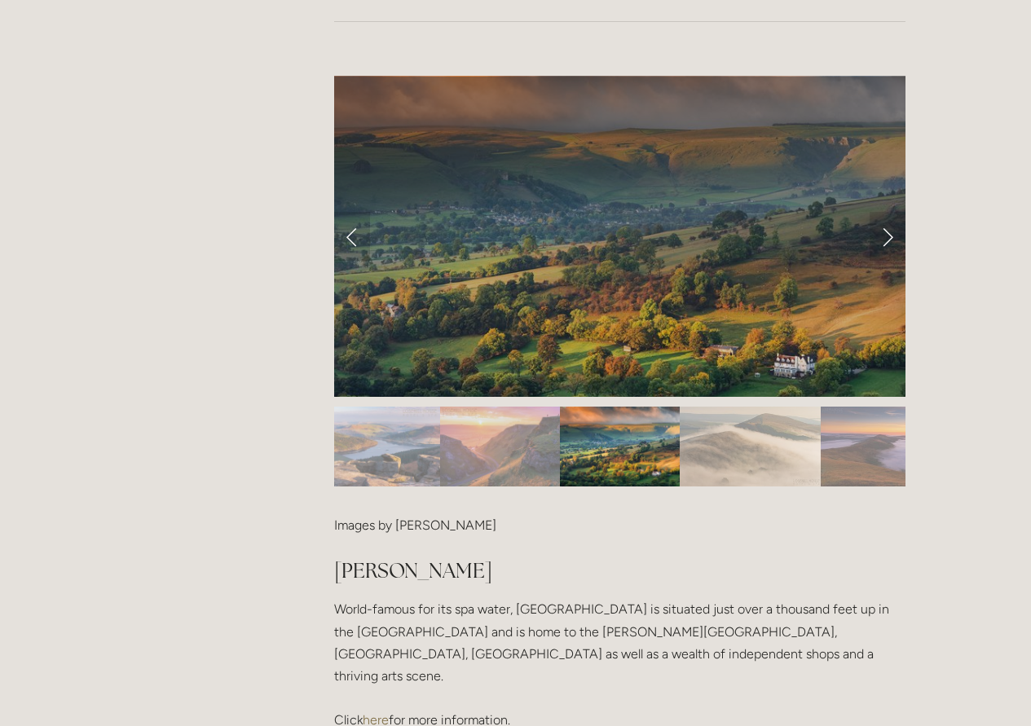
click at [711, 407] on img "Slide 9" at bounding box center [751, 447] width 142 height 80
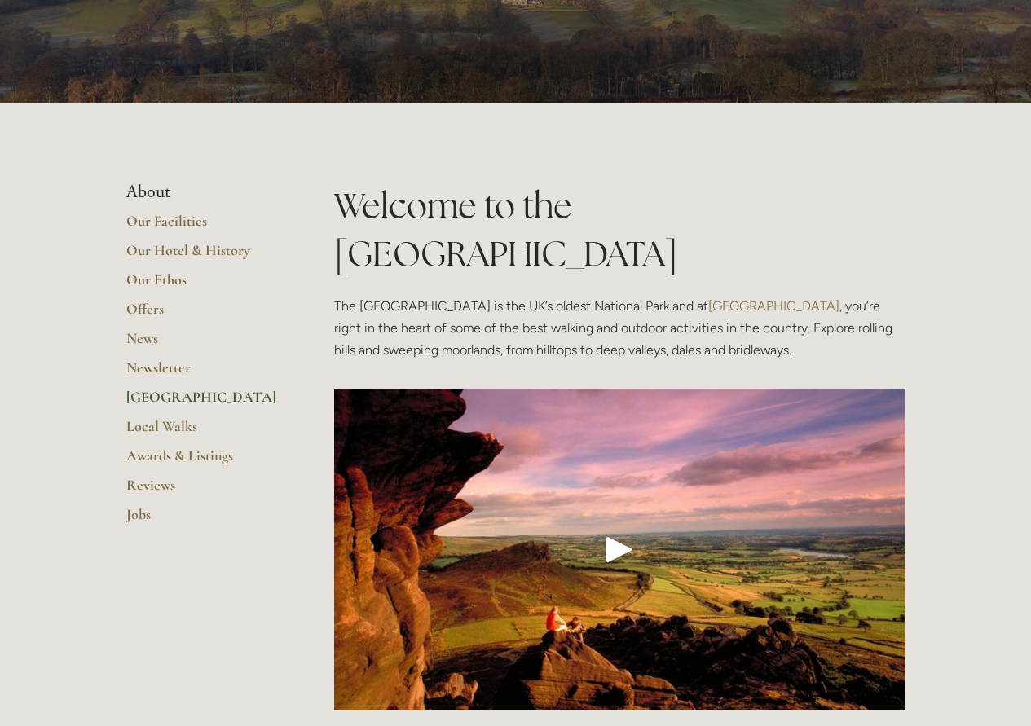
scroll to position [0, 0]
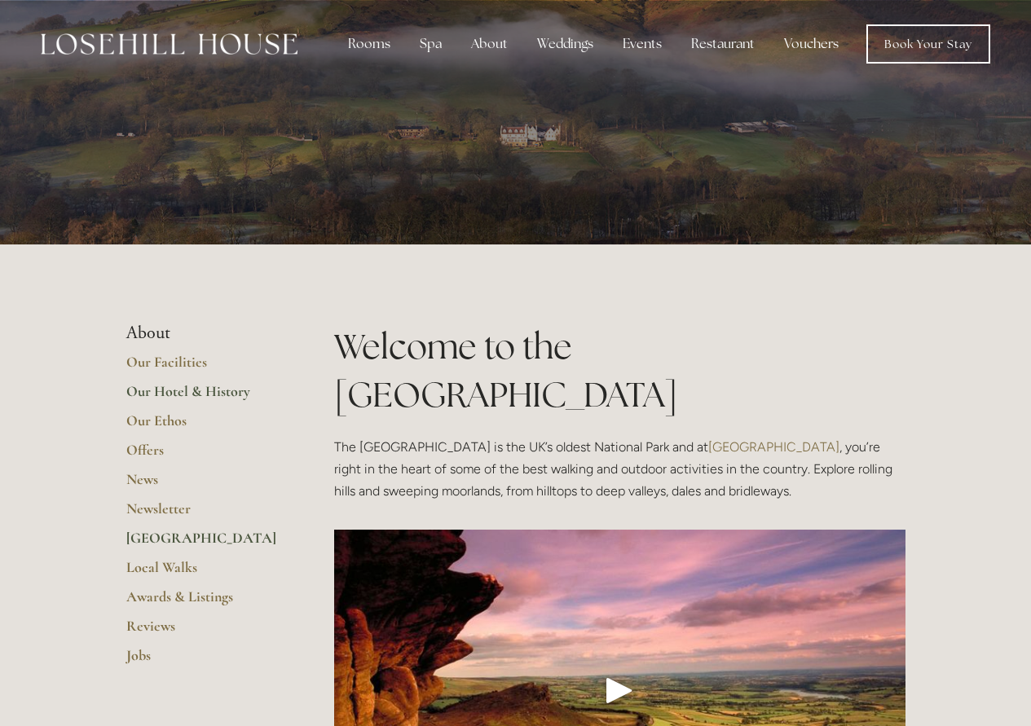
click at [207, 403] on link "Our Hotel & History" at bounding box center [204, 396] width 156 height 29
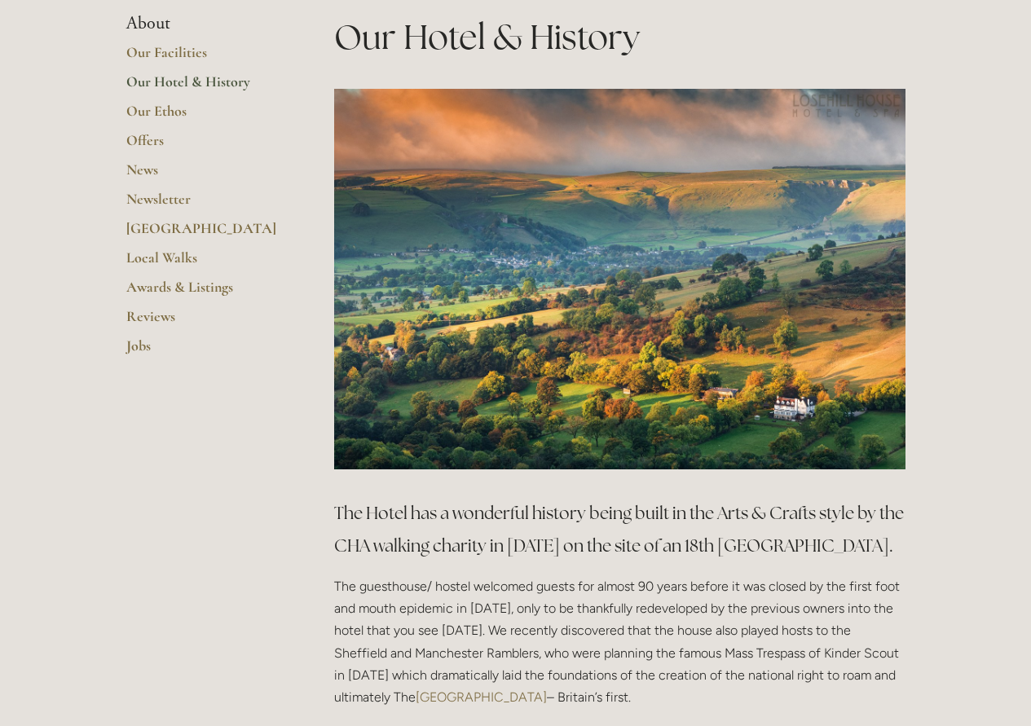
scroll to position [489, 0]
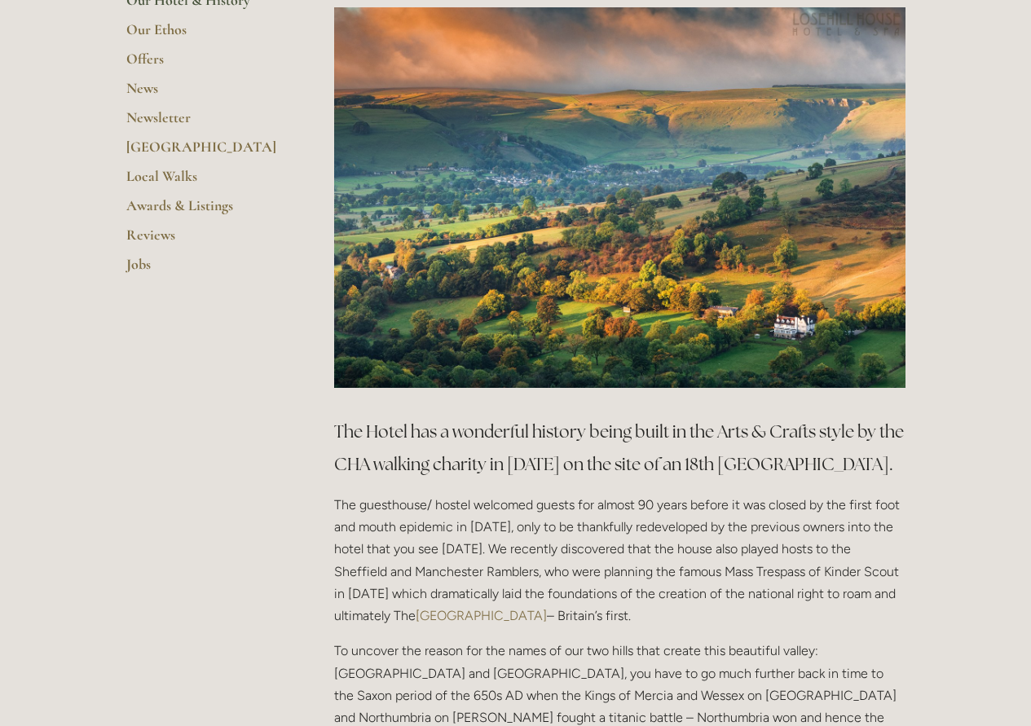
drag, startPoint x: 339, startPoint y: 371, endPoint x: 268, endPoint y: 391, distance: 73.8
click at [268, 391] on main "About Our Facilities Our Hotel & History Our Ethos Offers News Newsletter Peak …" at bounding box center [515, 613] width 831 height 1521
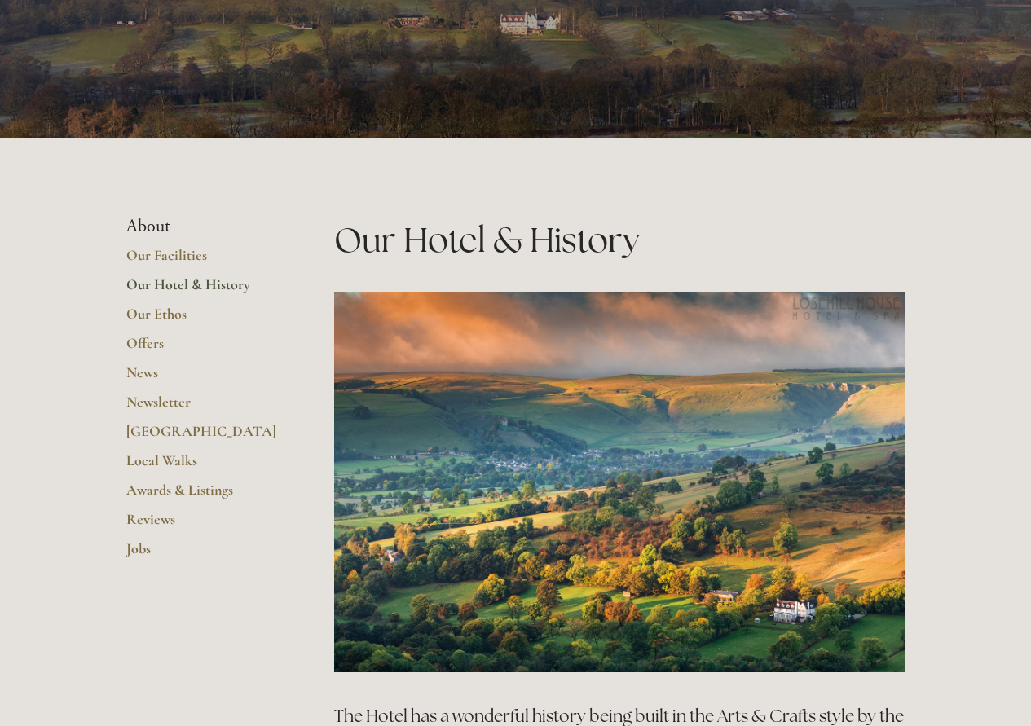
scroll to position [244, 0]
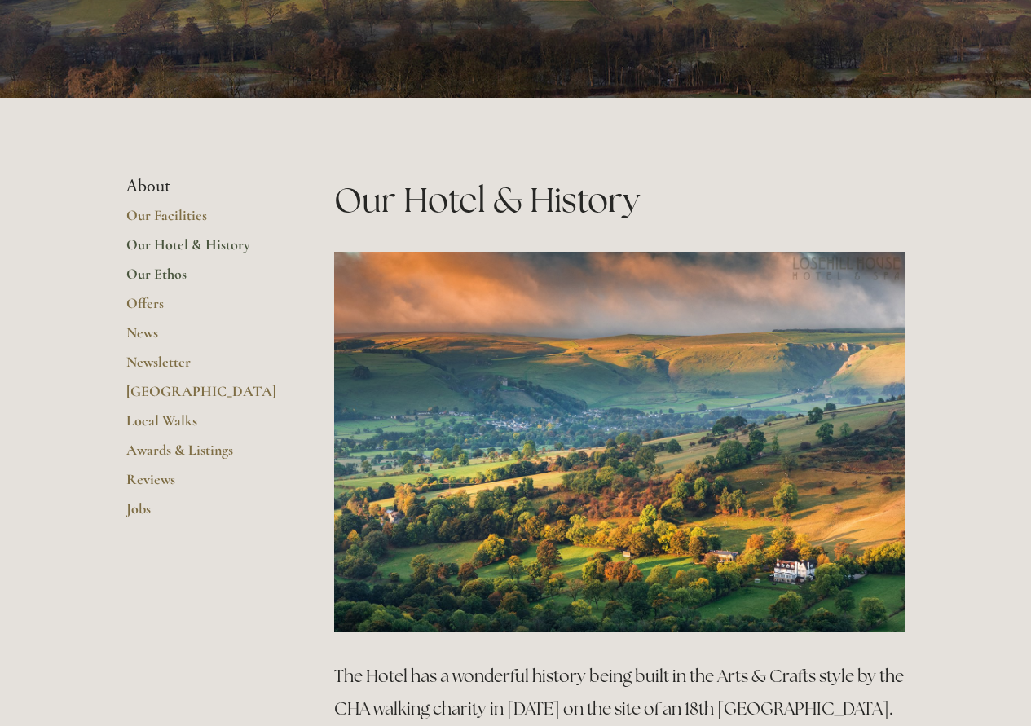
click at [169, 274] on link "Our Ethos" at bounding box center [204, 279] width 156 height 29
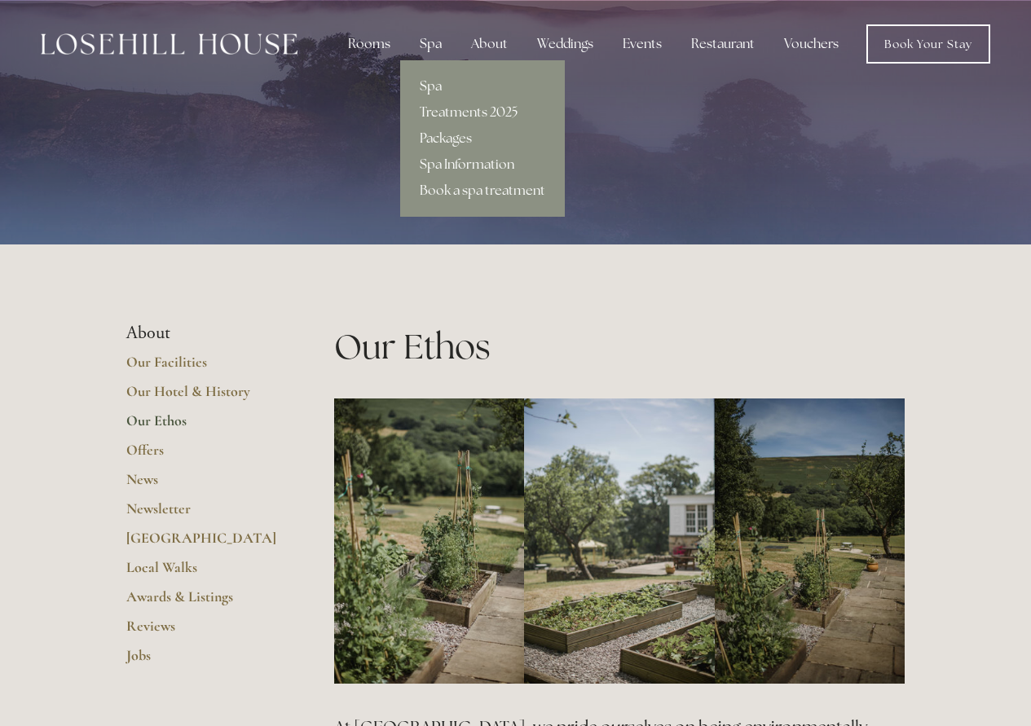
click at [438, 45] on div "Spa" at bounding box center [431, 44] width 48 height 33
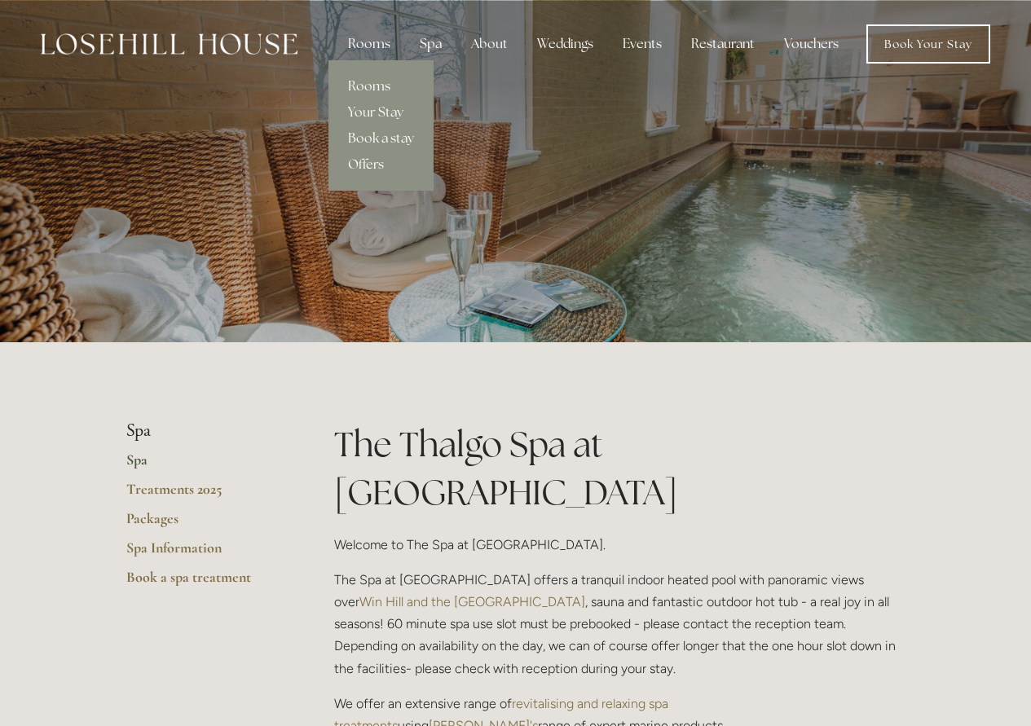
click at [378, 33] on div "Rooms" at bounding box center [369, 44] width 68 height 33
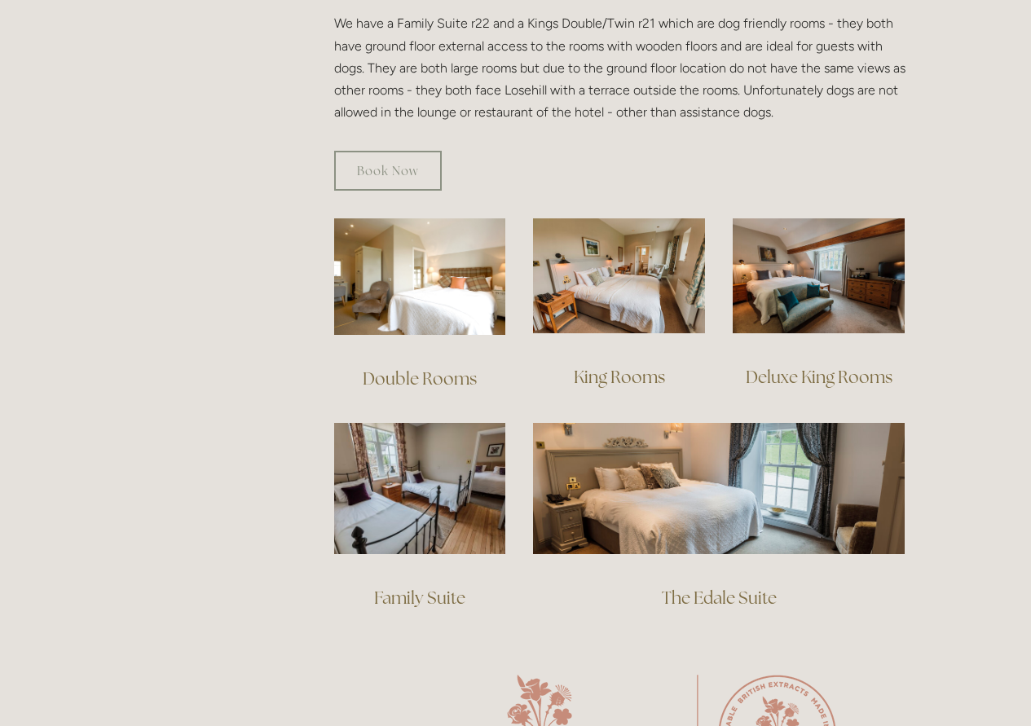
scroll to position [978, 0]
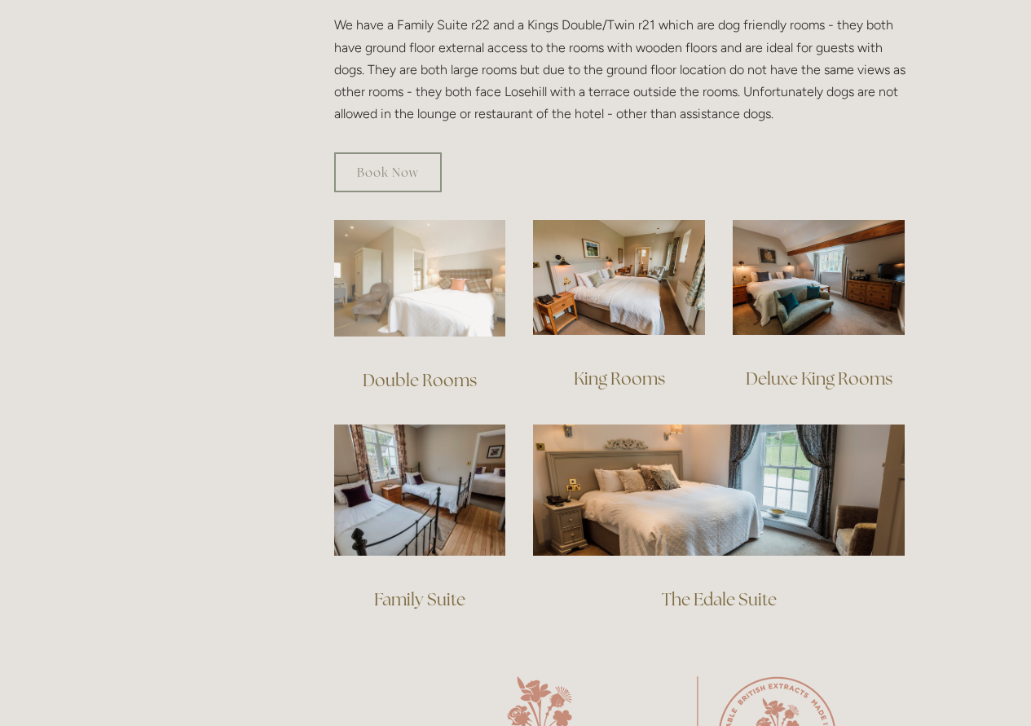
click at [409, 261] on img at bounding box center [420, 278] width 172 height 117
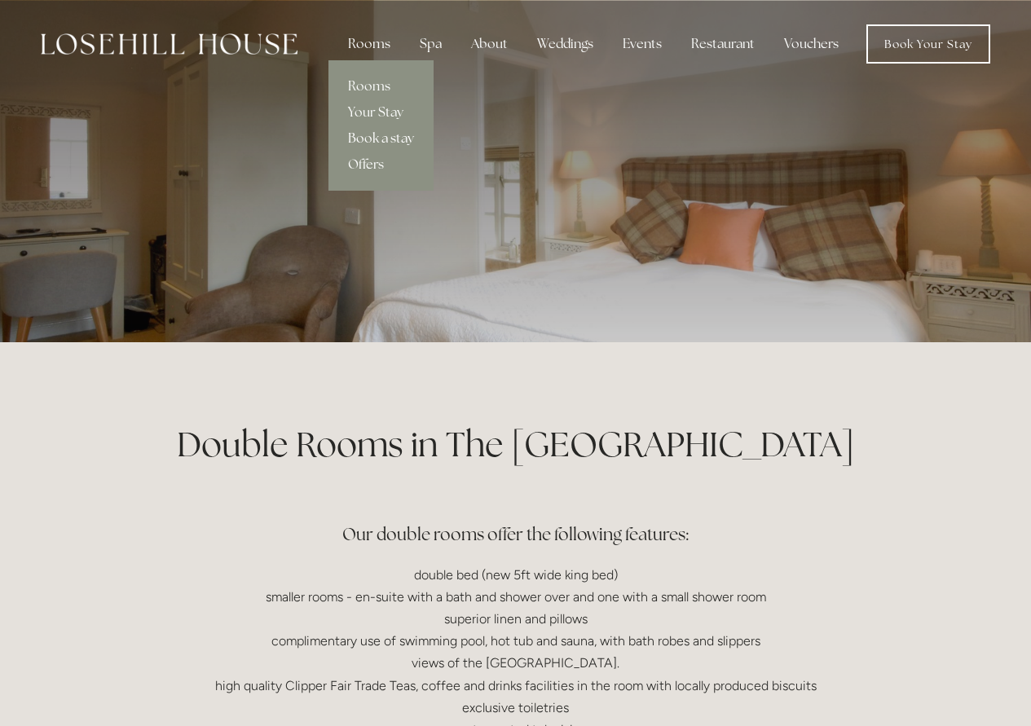
click at [383, 135] on link "Book a stay" at bounding box center [380, 139] width 105 height 26
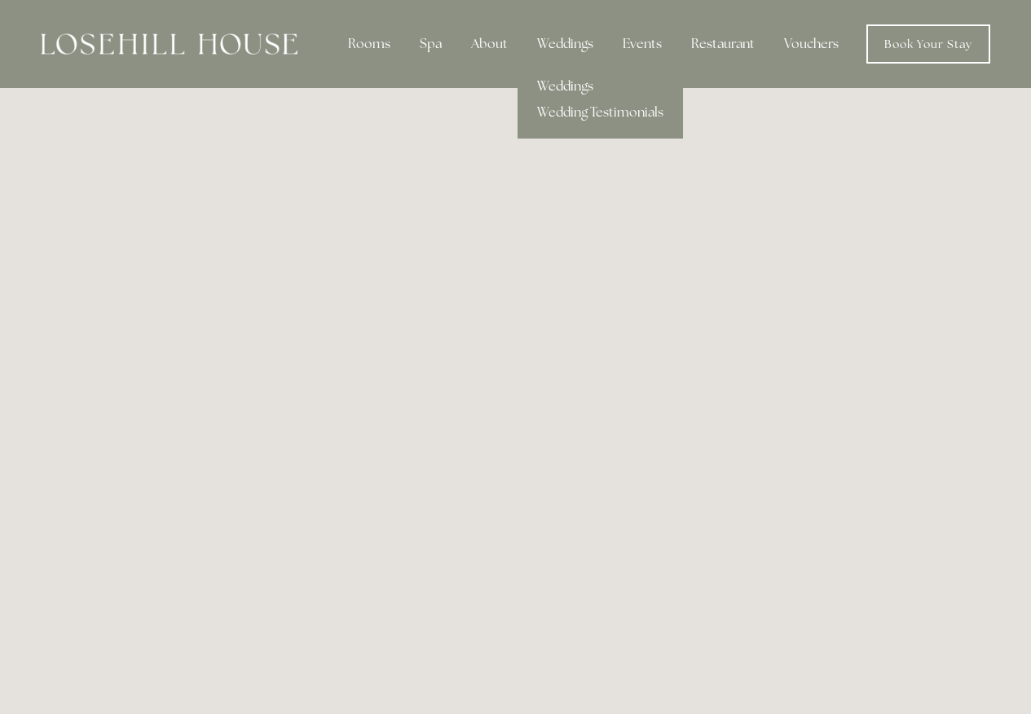
click at [570, 78] on link "Weddings" at bounding box center [600, 86] width 165 height 26
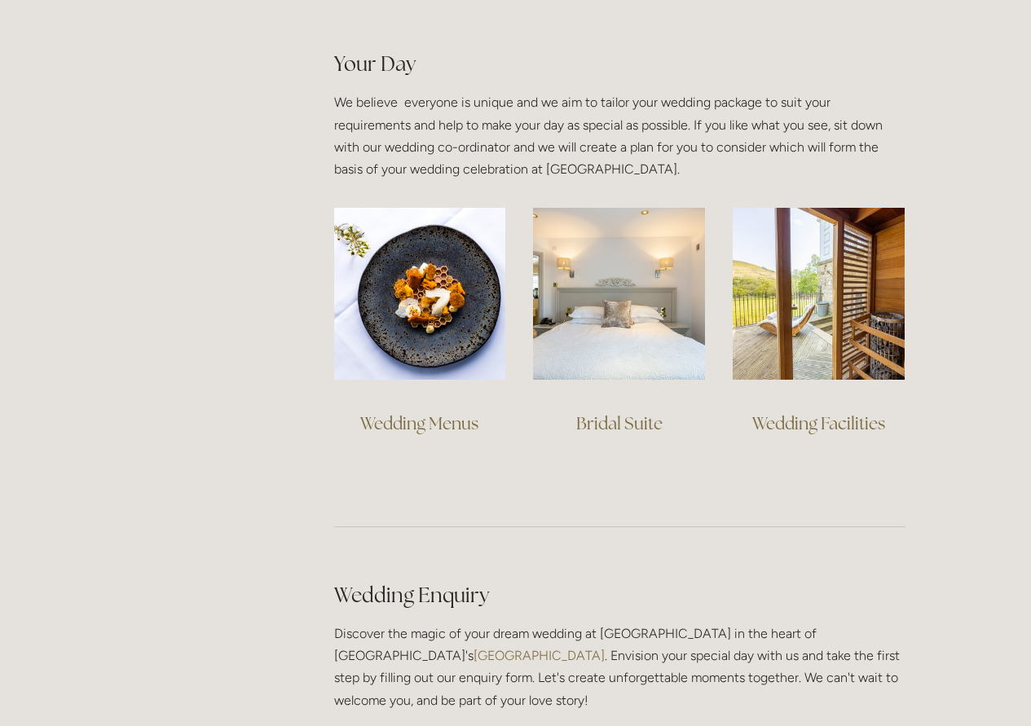
scroll to position [1141, 0]
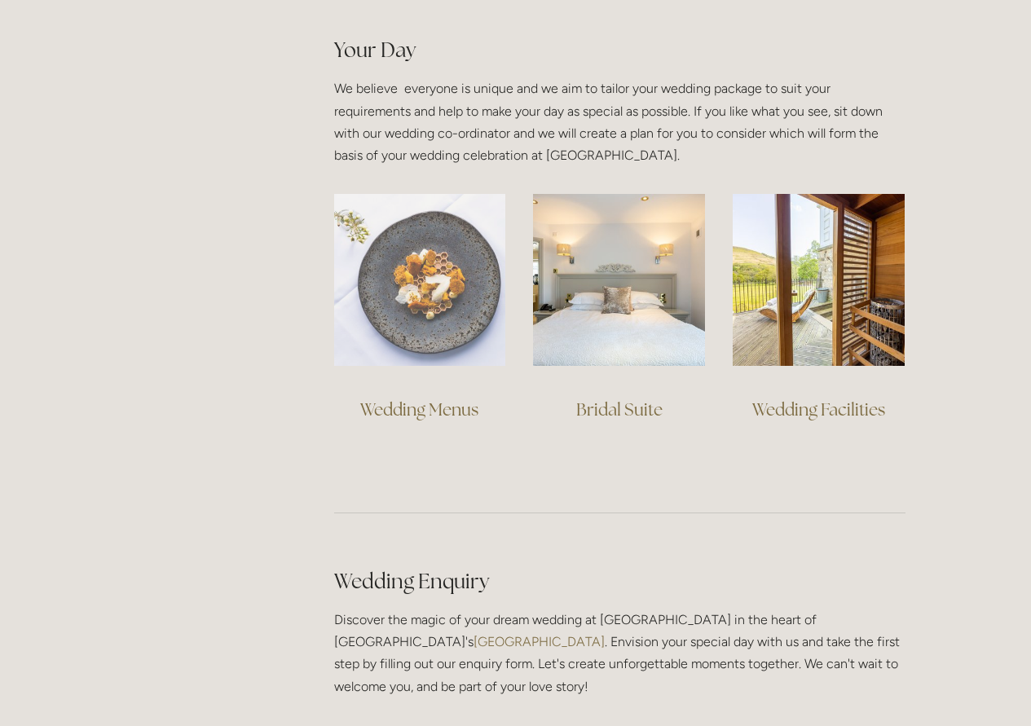
click at [482, 285] on img at bounding box center [420, 280] width 172 height 172
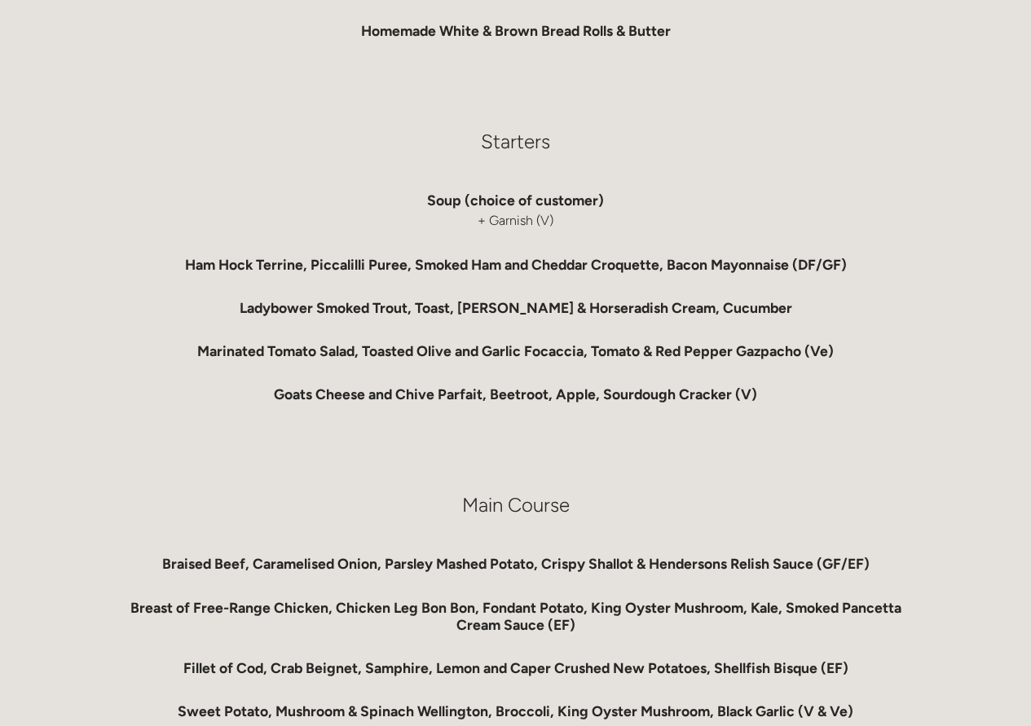
scroll to position [733, 0]
